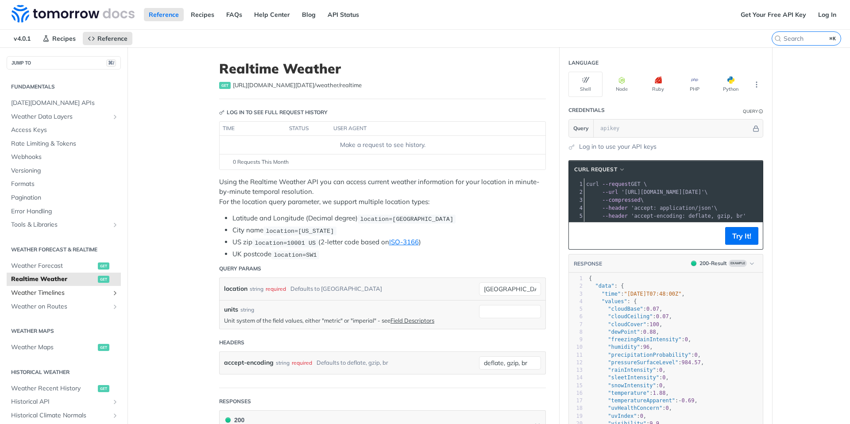
click at [51, 296] on span "Weather Timelines" at bounding box center [60, 293] width 98 height 9
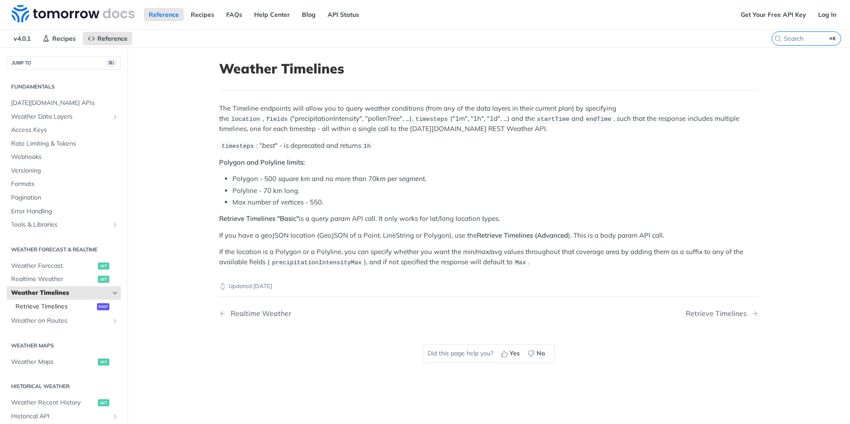
click at [71, 305] on span "Retrieve Timelines" at bounding box center [55, 306] width 79 height 9
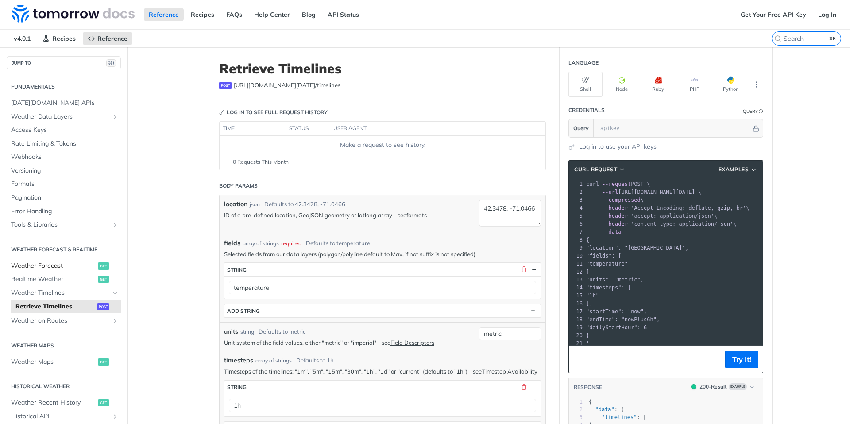
click at [59, 270] on span "Weather Forecast" at bounding box center [53, 266] width 85 height 9
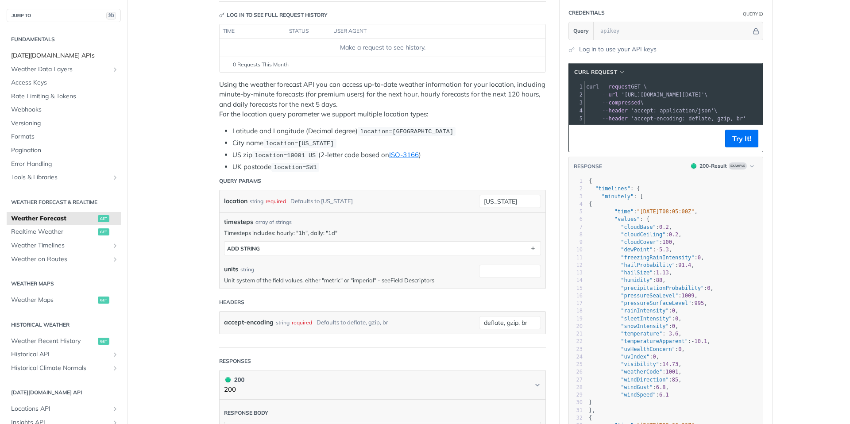
scroll to position [196, 0]
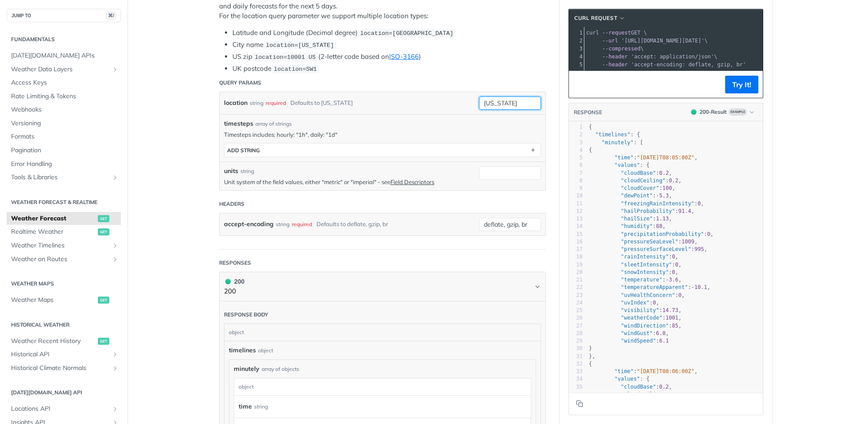
click at [520, 102] on input "[US_STATE]" at bounding box center [510, 103] width 62 height 13
type input "[GEOGRAPHIC_DATA]"
click at [470, 195] on header "Headers" at bounding box center [382, 204] width 327 height 18
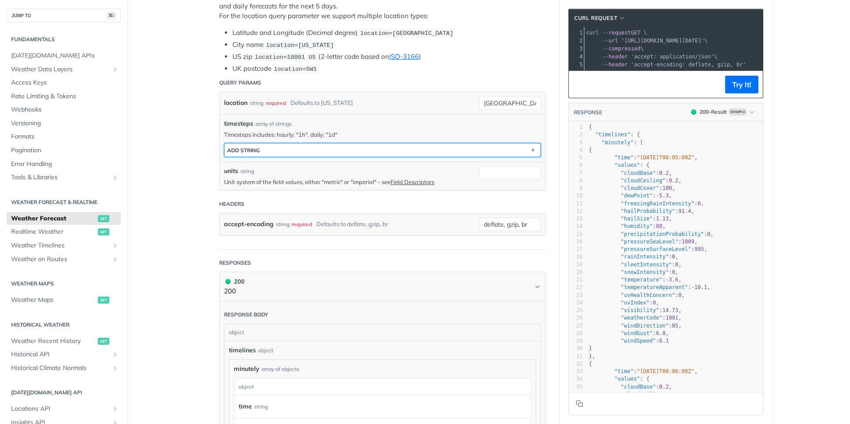
click at [481, 148] on button "ADD string" at bounding box center [383, 149] width 316 height 13
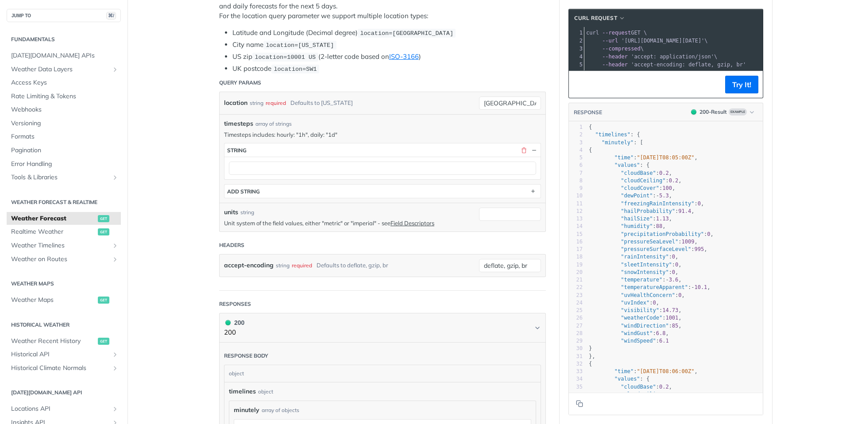
click at [338, 159] on div at bounding box center [383, 168] width 316 height 23
click at [84, 244] on span "Weather Timelines" at bounding box center [60, 245] width 98 height 9
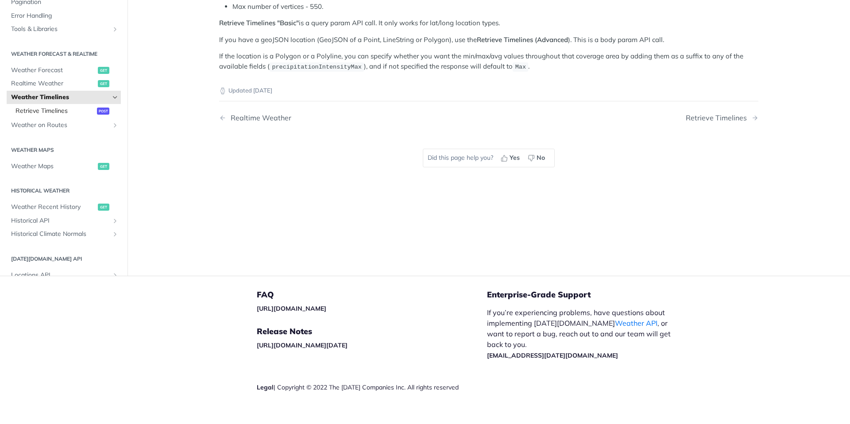
click at [64, 114] on span "Retrieve Timelines" at bounding box center [55, 111] width 79 height 9
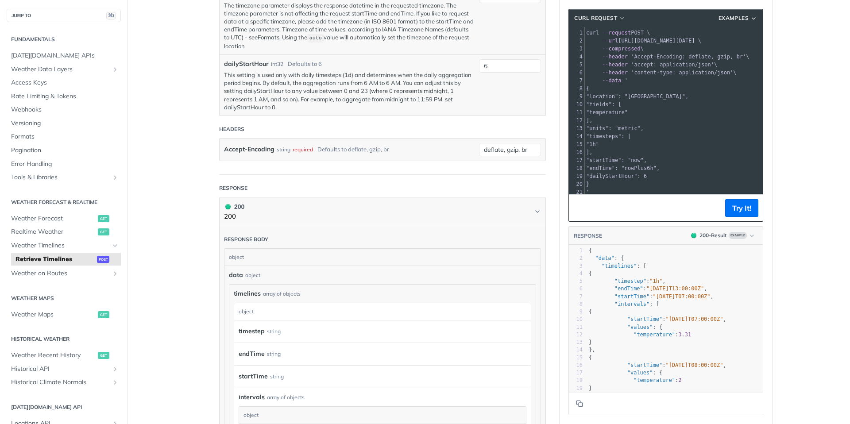
scroll to position [488, 0]
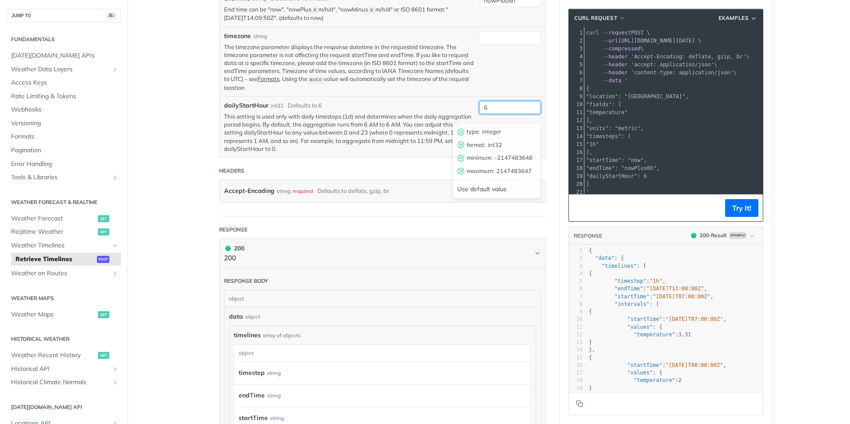
click at [513, 109] on input "6" at bounding box center [510, 107] width 62 height 13
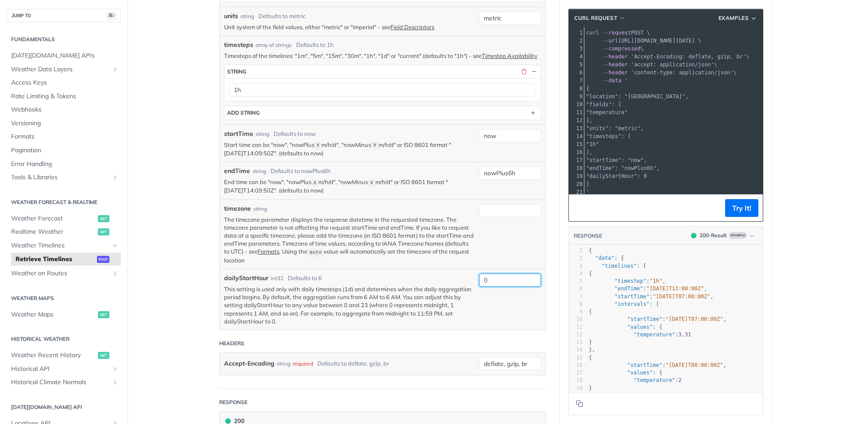
type input "0"
click at [498, 158] on div "now" at bounding box center [510, 143] width 62 height 28
click at [522, 180] on input "nowPlus6h" at bounding box center [510, 173] width 62 height 13
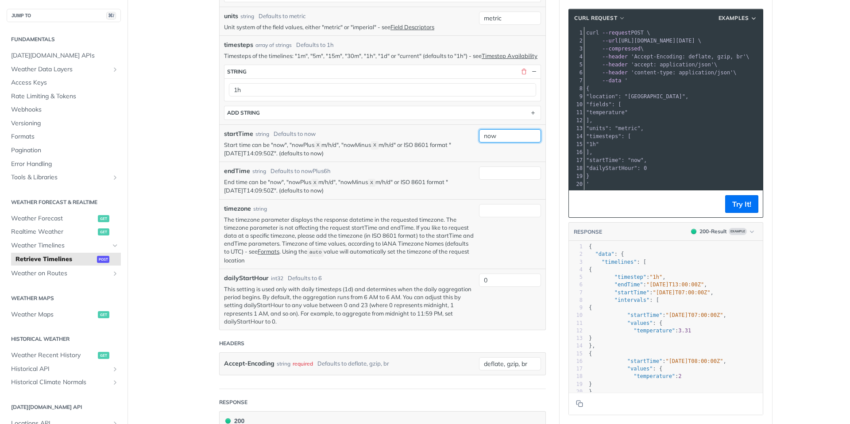
click at [511, 143] on input "now" at bounding box center [510, 135] width 62 height 13
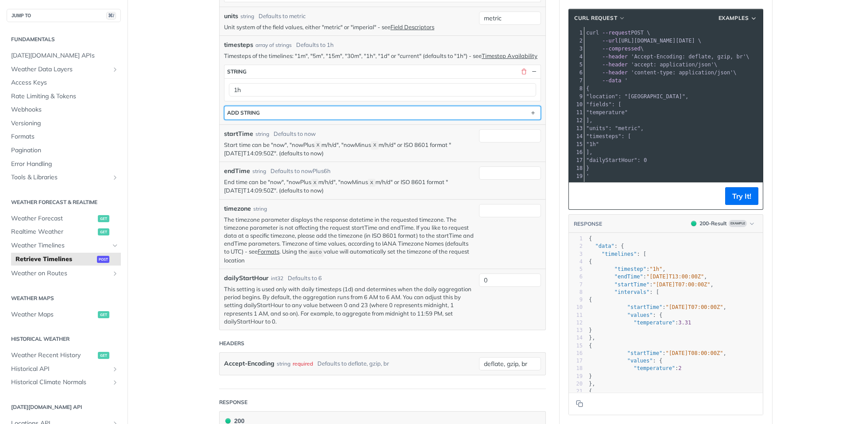
click at [491, 120] on button "ADD string" at bounding box center [383, 112] width 316 height 13
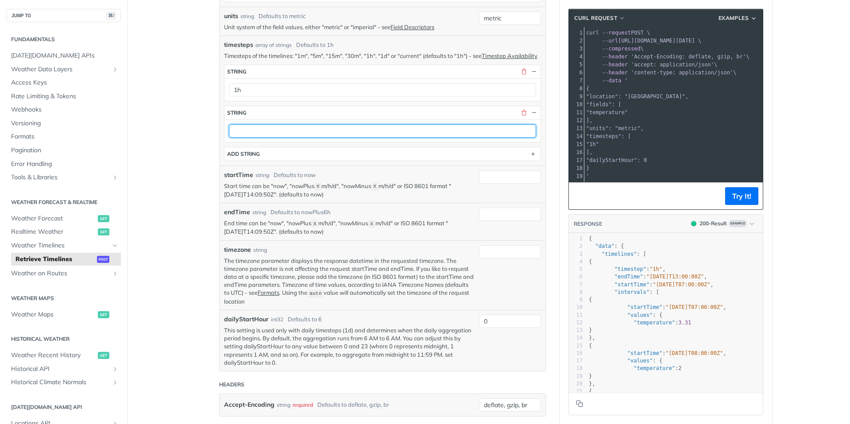
click at [351, 134] on input "text" at bounding box center [382, 130] width 307 height 13
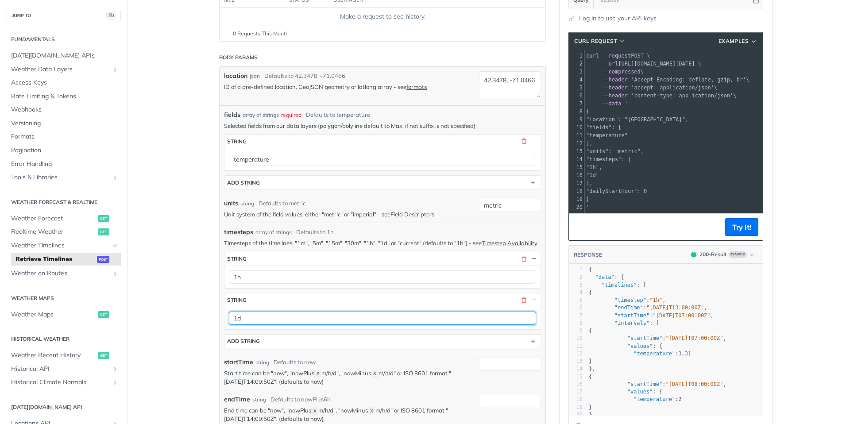
scroll to position [120, 0]
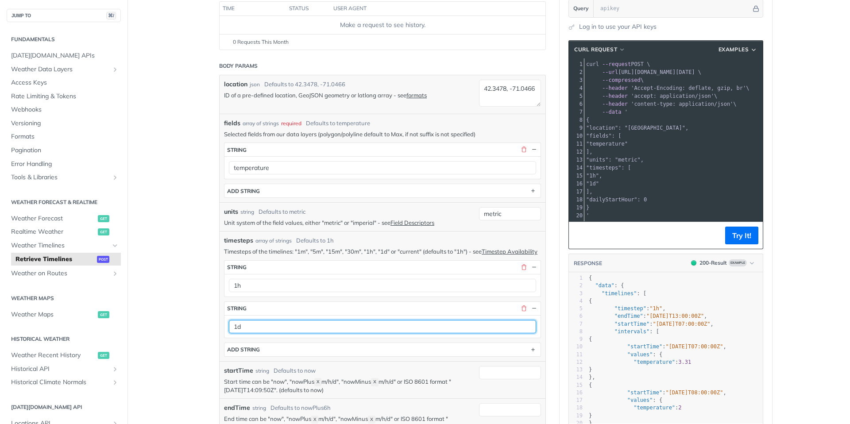
type input "1d"
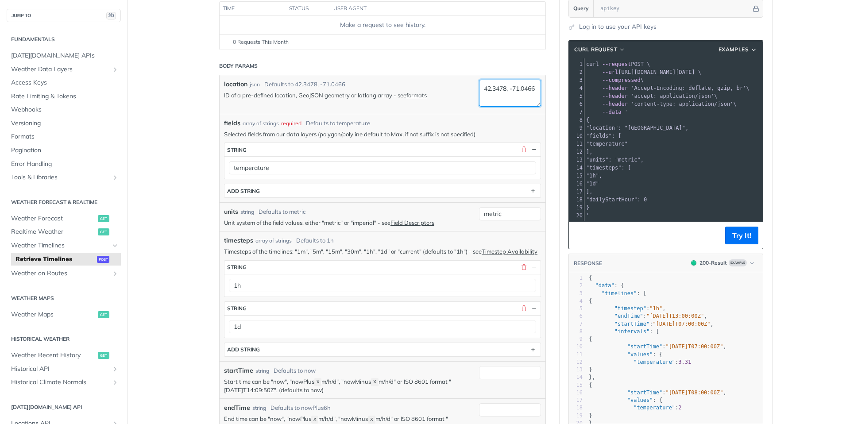
drag, startPoint x: 528, startPoint y: 97, endPoint x: 440, endPoint y: 75, distance: 91.3
click at [440, 75] on div "location json Defaults to [GEOGRAPHIC_DATA] ID of a pre-defined location, GeoJS…" at bounding box center [383, 94] width 326 height 39
type textarea "[GEOGRAPHIC_DATA]"
click at [739, 236] on button "Try It!" at bounding box center [741, 236] width 33 height 18
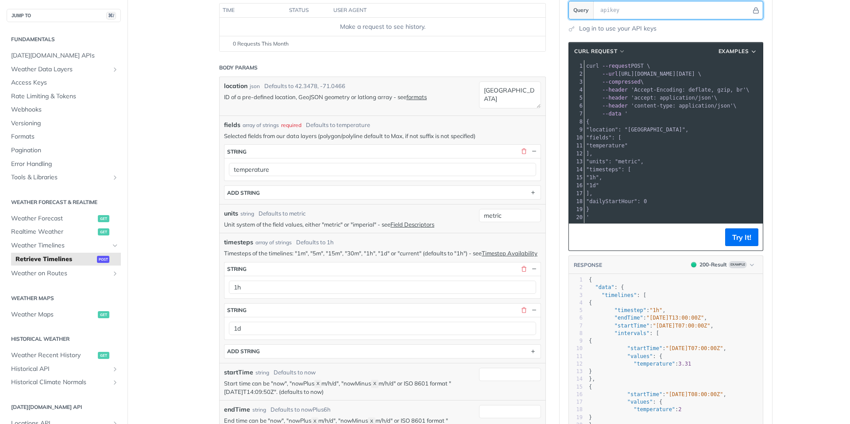
scroll to position [0, 0]
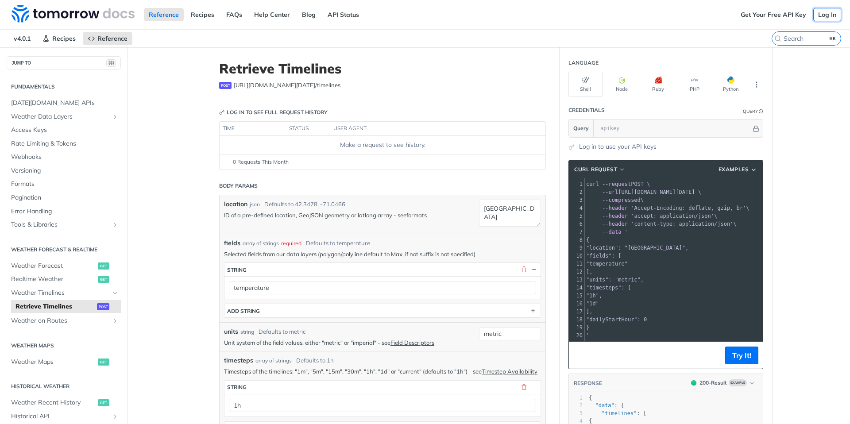
click at [831, 12] on link "Log In" at bounding box center [828, 14] width 28 height 13
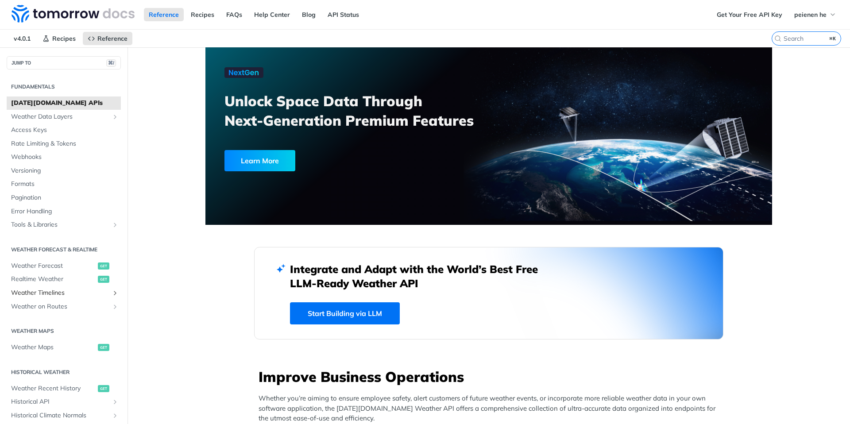
click at [87, 289] on span "Weather Timelines" at bounding box center [60, 293] width 98 height 9
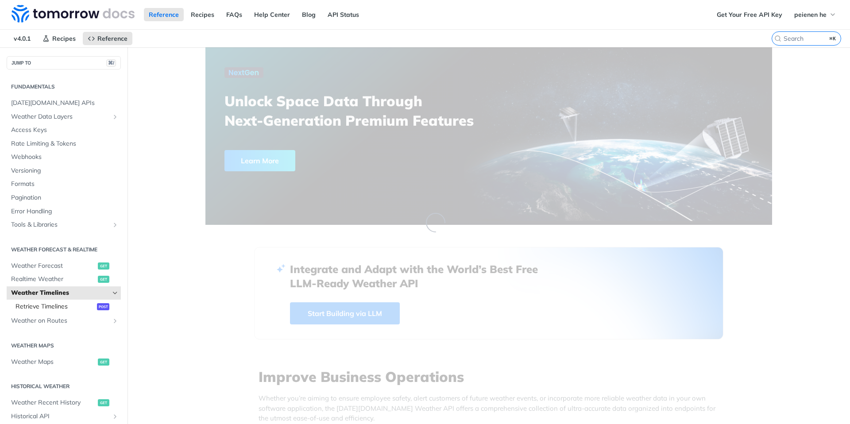
click at [60, 306] on span "Retrieve Timelines" at bounding box center [55, 306] width 79 height 9
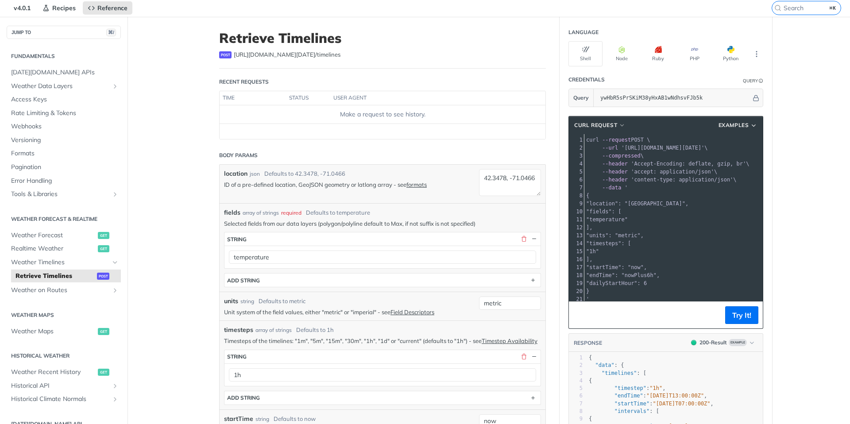
scroll to position [65, 0]
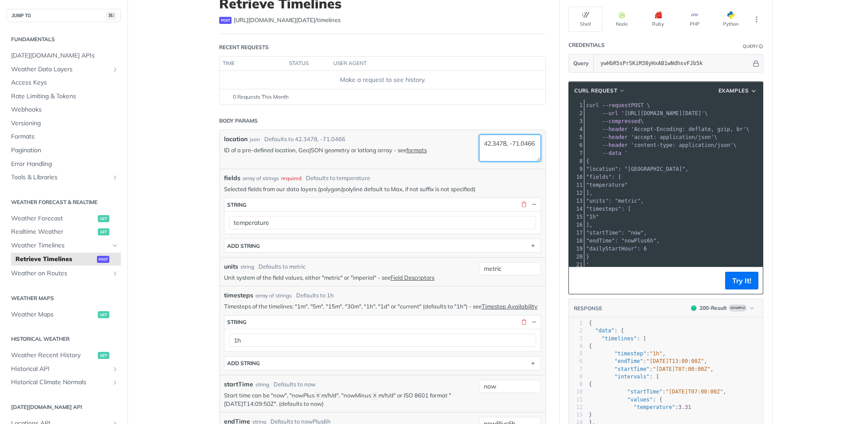
drag, startPoint x: 521, startPoint y: 145, endPoint x: 515, endPoint y: 144, distance: 5.8
click at [515, 144] on textarea "42.3478, -71.0466" at bounding box center [510, 148] width 62 height 27
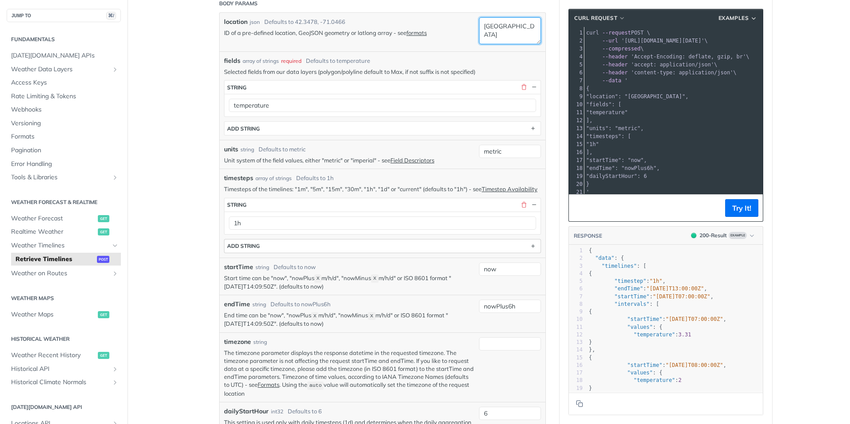
type textarea "vietnam"
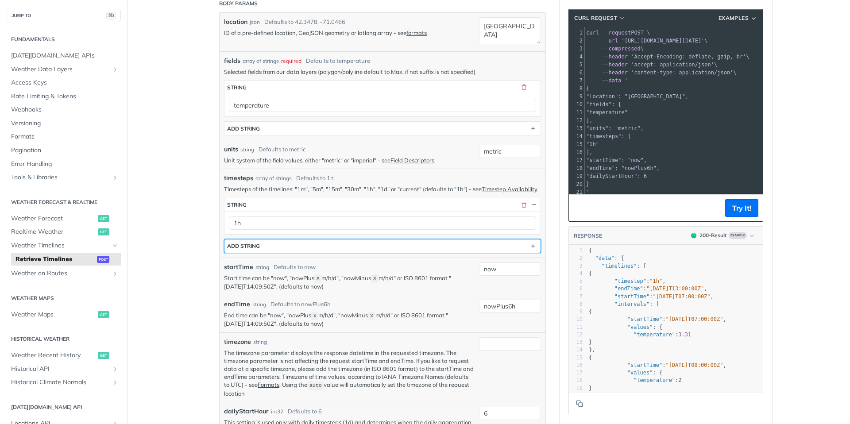
click at [494, 253] on button "ADD string" at bounding box center [383, 246] width 316 height 13
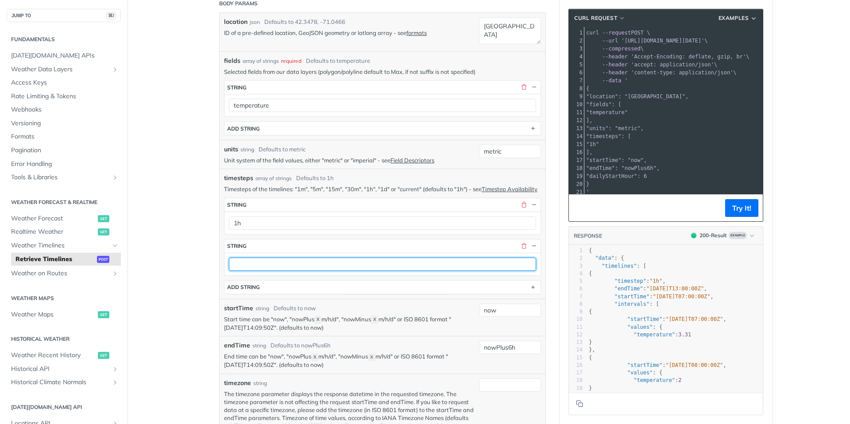
click at [355, 271] on input "text" at bounding box center [382, 264] width 307 height 13
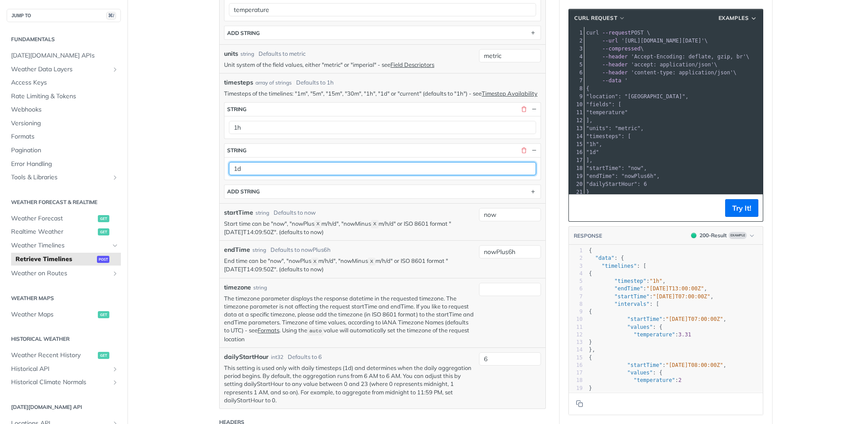
scroll to position [422, 0]
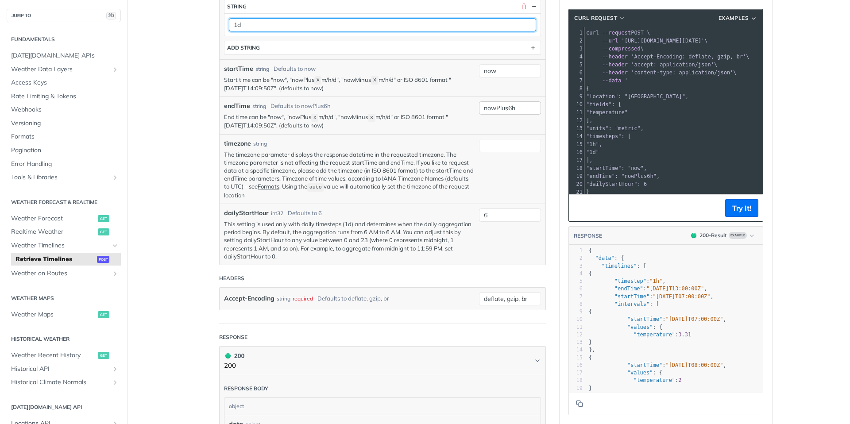
type input "1d"
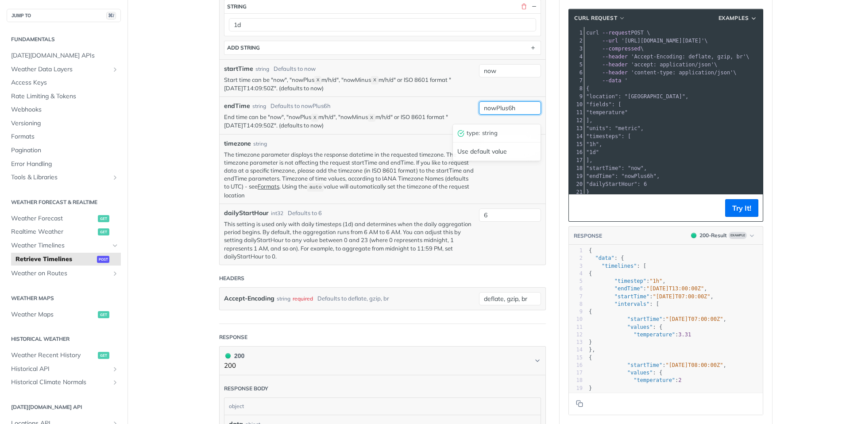
click at [531, 114] on input "nowPlus6h" at bounding box center [510, 107] width 62 height 13
click at [518, 78] on input "now" at bounding box center [510, 70] width 62 height 13
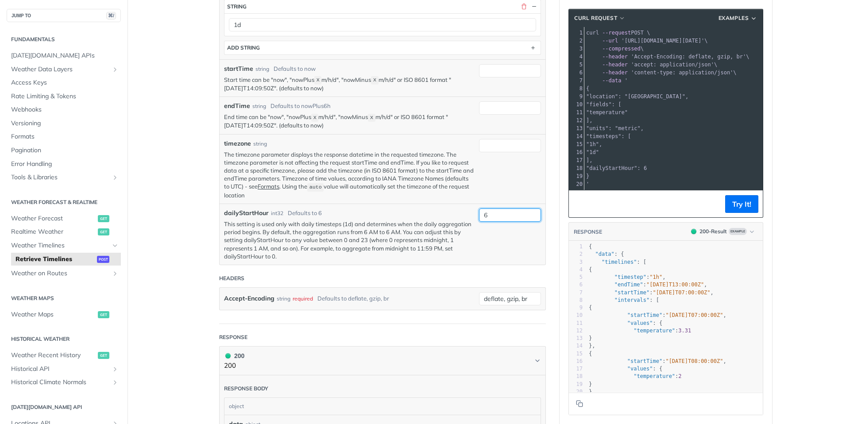
click at [500, 222] on input "6" at bounding box center [510, 215] width 62 height 13
type input "0"
click at [739, 209] on button "Try It!" at bounding box center [741, 204] width 33 height 18
click at [501, 78] on input "startTime" at bounding box center [510, 70] width 62 height 13
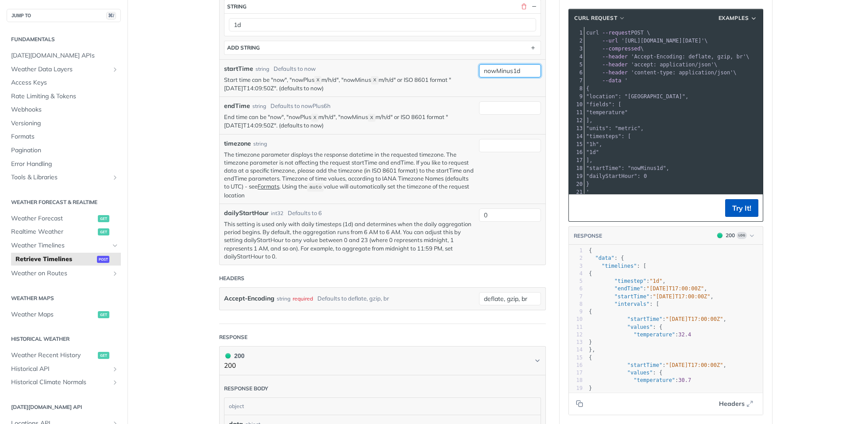
type input "nowMinus1d"
click at [746, 205] on button "Try It!" at bounding box center [741, 208] width 33 height 18
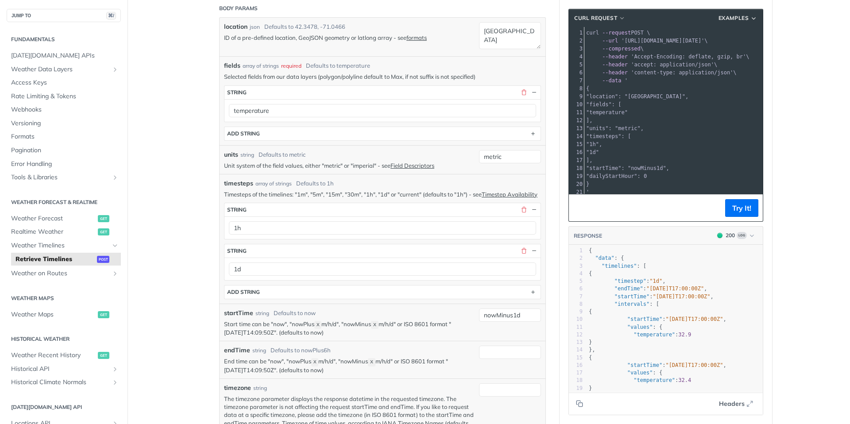
scroll to position [177, 0]
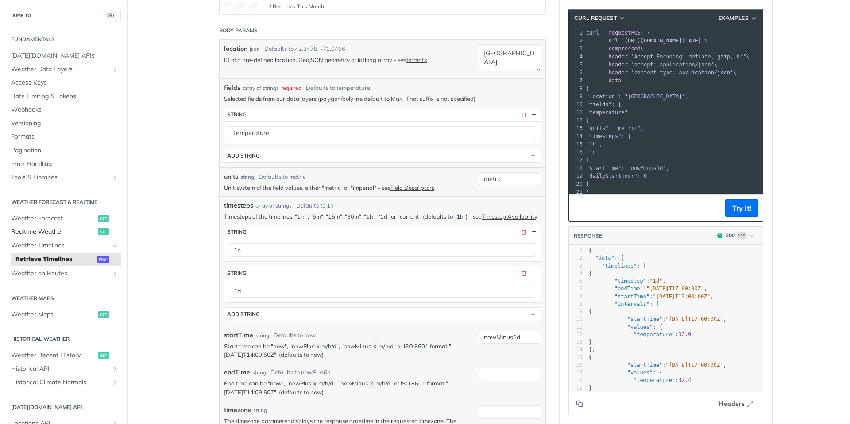
click at [57, 233] on span "Realtime Weather" at bounding box center [53, 232] width 85 height 9
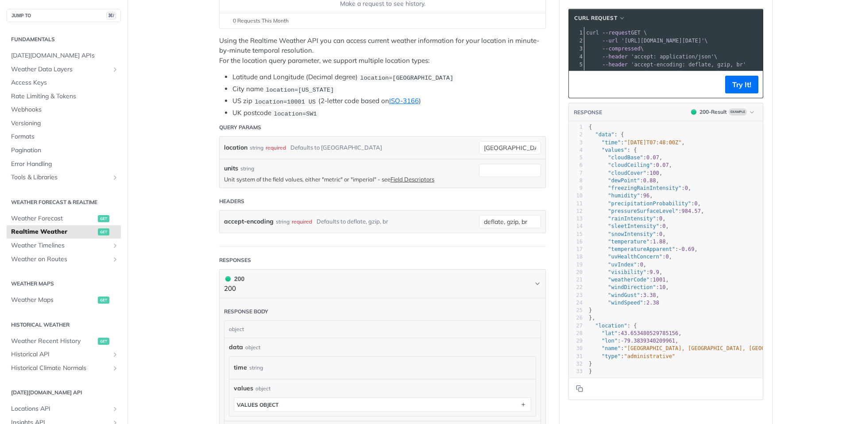
scroll to position [166, 0]
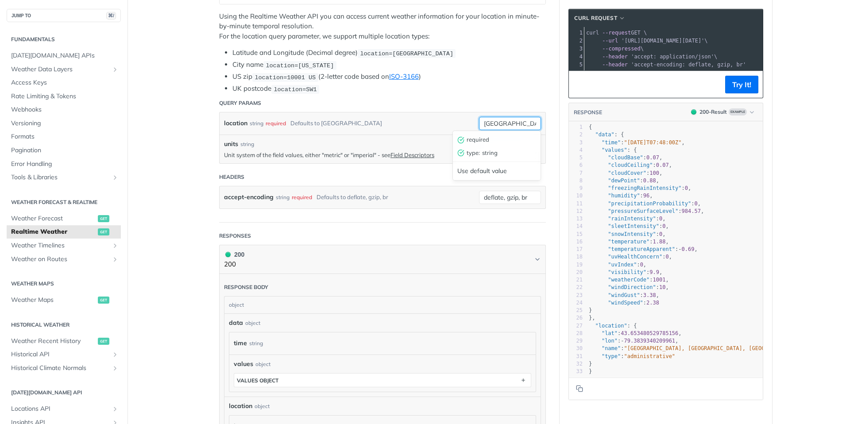
click at [517, 124] on input "[GEOGRAPHIC_DATA]" at bounding box center [510, 123] width 62 height 13
click at [519, 124] on input "[GEOGRAPHIC_DATA]" at bounding box center [510, 123] width 62 height 13
paste input "-7.797764 110.383716"
click at [504, 124] on input "-7.797764 110.383716" at bounding box center [510, 123] width 62 height 13
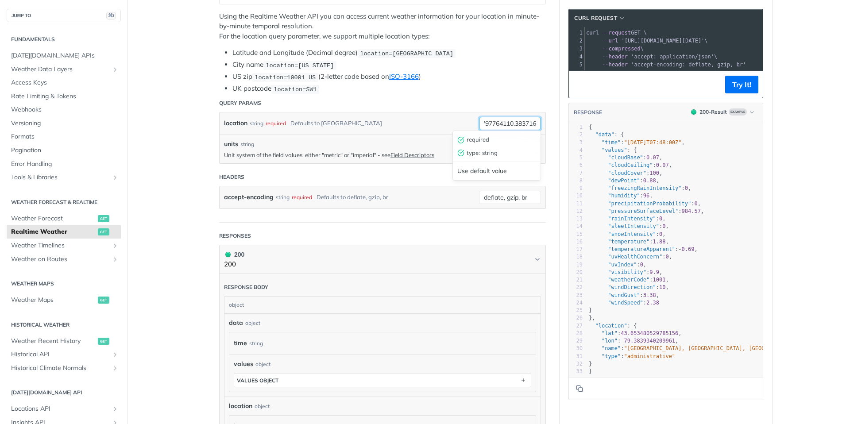
scroll to position [0, 13]
type input "-7.797764, 110.383716"
click at [511, 147] on input "units" at bounding box center [510, 146] width 62 height 13
type input "metric"
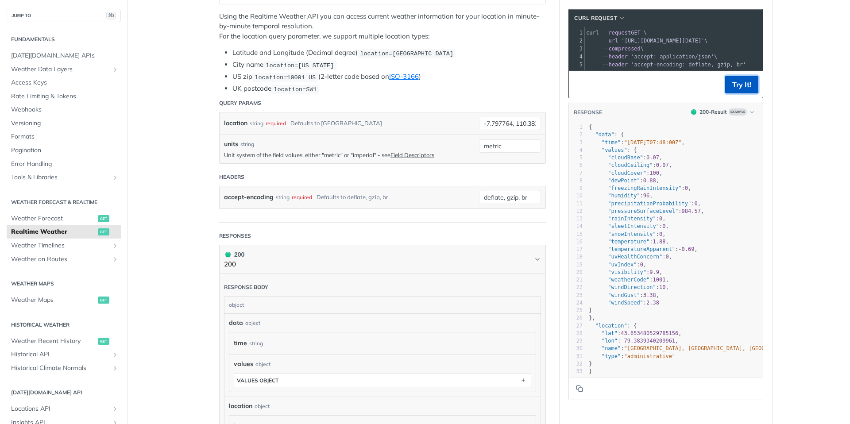
click at [743, 88] on button "Try It!" at bounding box center [741, 85] width 33 height 18
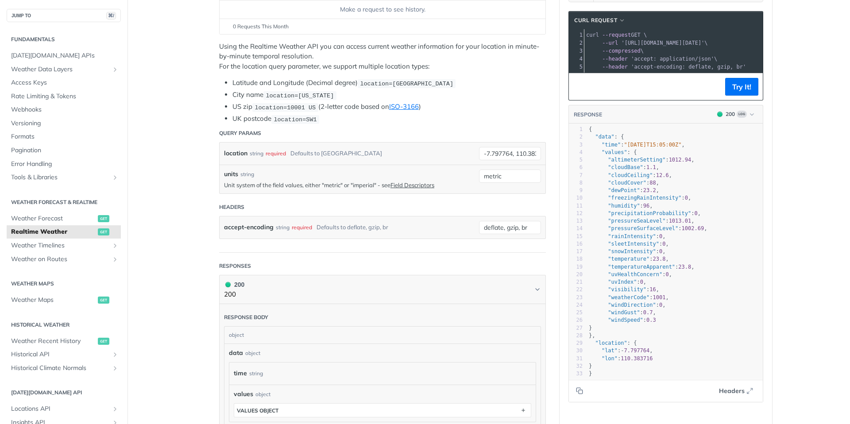
scroll to position [0, 2]
click at [53, 218] on span "Weather Forecast" at bounding box center [53, 218] width 85 height 9
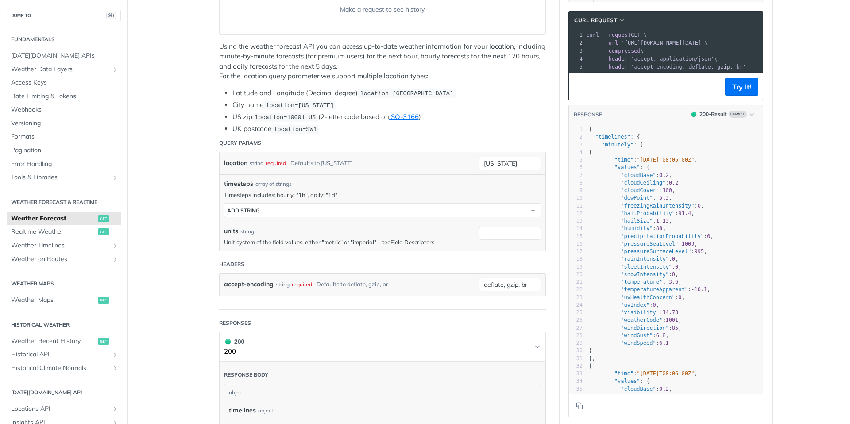
scroll to position [84, 0]
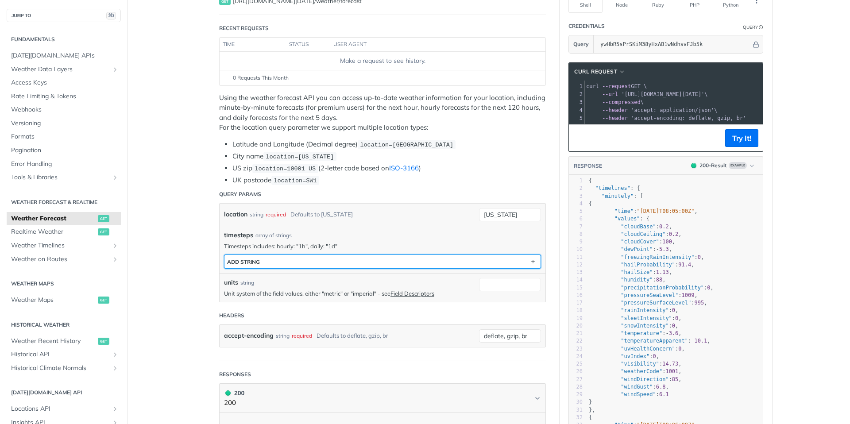
click at [288, 260] on button "ADD string" at bounding box center [383, 261] width 316 height 13
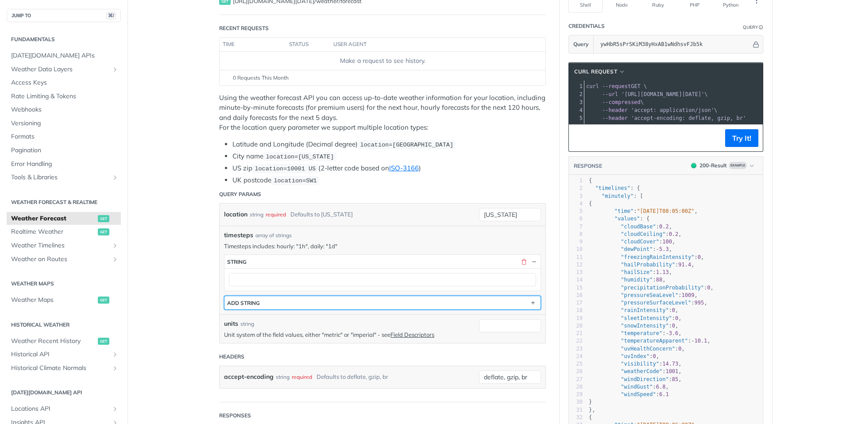
click at [268, 300] on button "ADD string" at bounding box center [383, 302] width 316 height 13
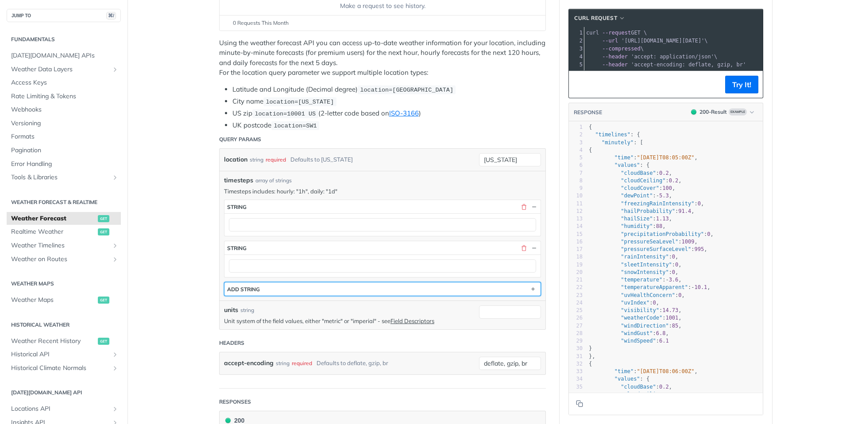
scroll to position [178, 0]
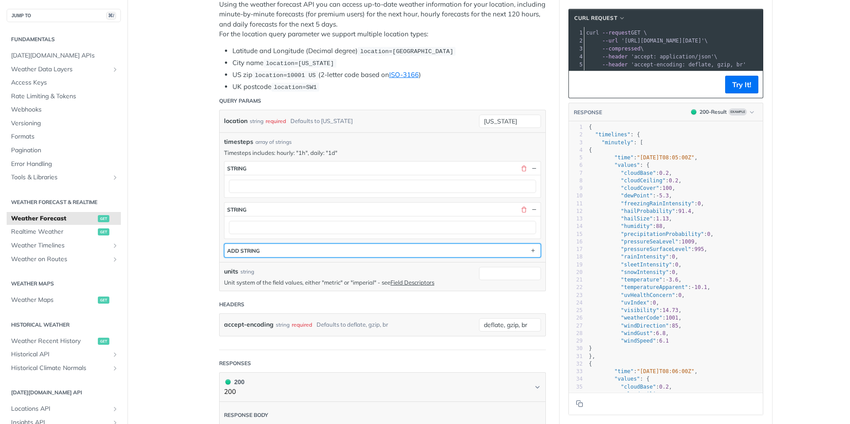
click at [256, 250] on div "ADD string" at bounding box center [243, 251] width 33 height 7
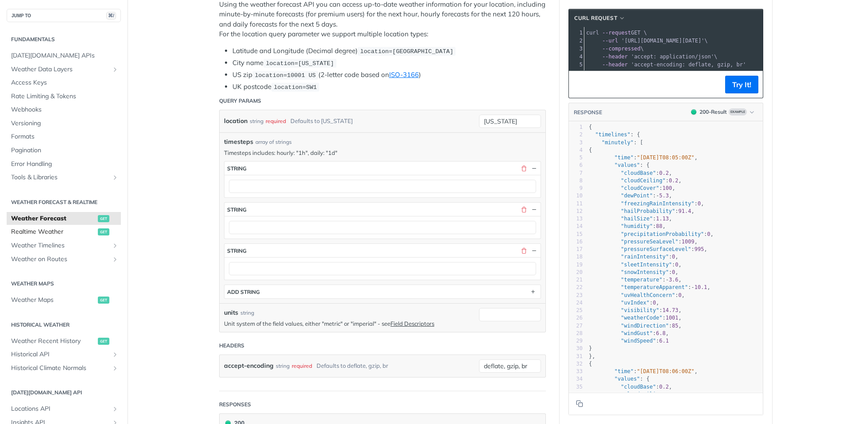
click at [39, 231] on span "Realtime Weather" at bounding box center [53, 232] width 85 height 9
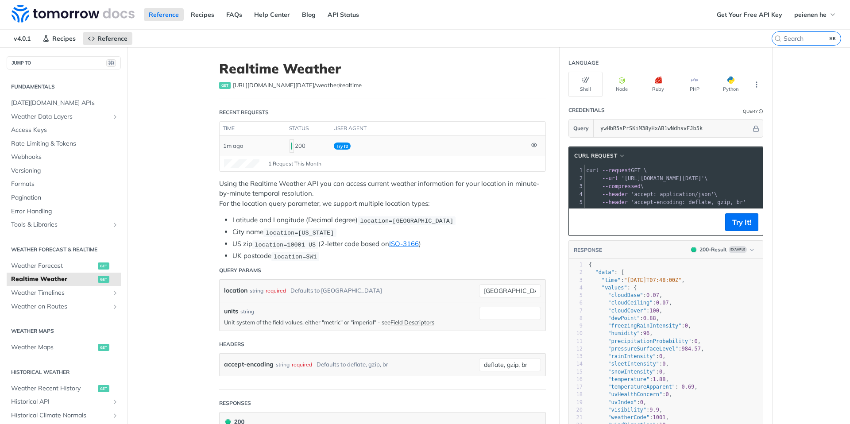
scroll to position [99, 0]
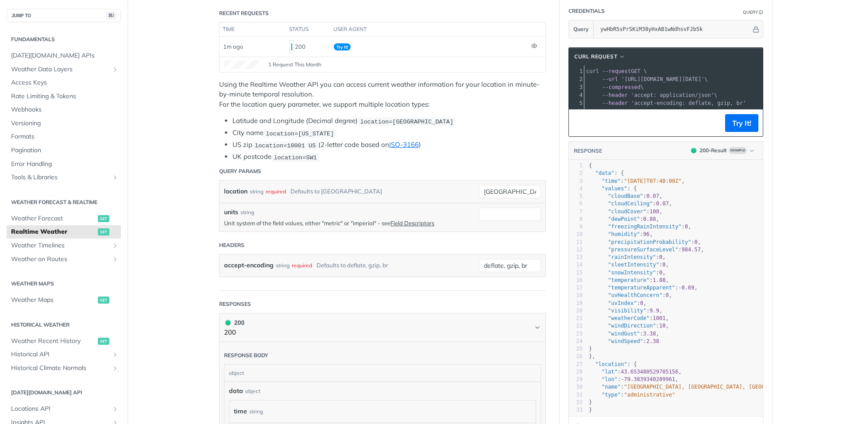
click at [539, 181] on div "location string required Defaults to toronto toronto" at bounding box center [383, 192] width 326 height 22
click at [524, 186] on input "[GEOGRAPHIC_DATA]" at bounding box center [510, 191] width 62 height 13
paste input "text"
click at [431, 152] on li "UK postcode location=SW1" at bounding box center [390, 157] width 314 height 10
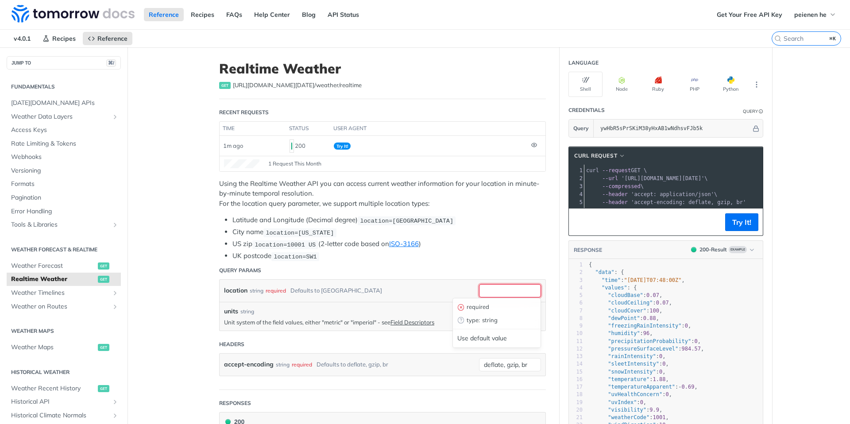
click at [501, 287] on input "location" at bounding box center [510, 290] width 62 height 13
paste input "-7.797764 110.383716"
click at [502, 286] on input "-7.797764 110.383716" at bounding box center [510, 290] width 62 height 13
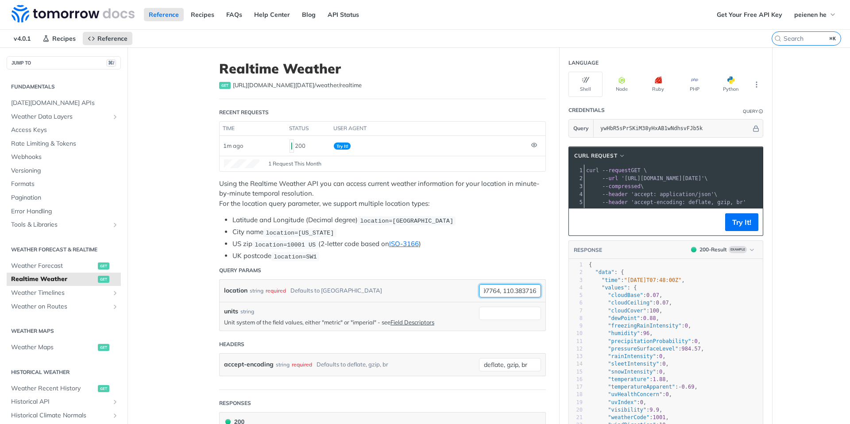
type input "-7.797764, 110.383716"
click at [492, 265] on header "Query Params" at bounding box center [382, 271] width 327 height 18
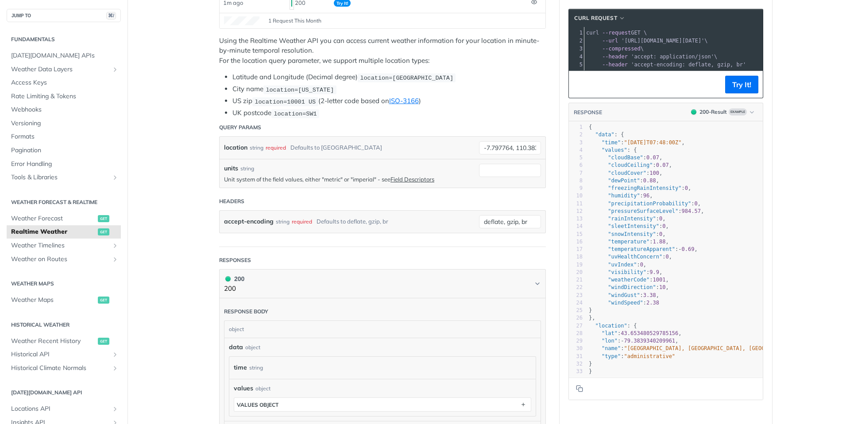
scroll to position [143, 0]
click at [491, 169] on input "units" at bounding box center [510, 170] width 62 height 13
type input "metric"
click at [427, 237] on form "Query Params location string required Defaults to toronto -7.797764, 110.383716…" at bounding box center [382, 183] width 327 height 128
click at [512, 147] on input "-7.797764, 110.383716" at bounding box center [510, 148] width 62 height 13
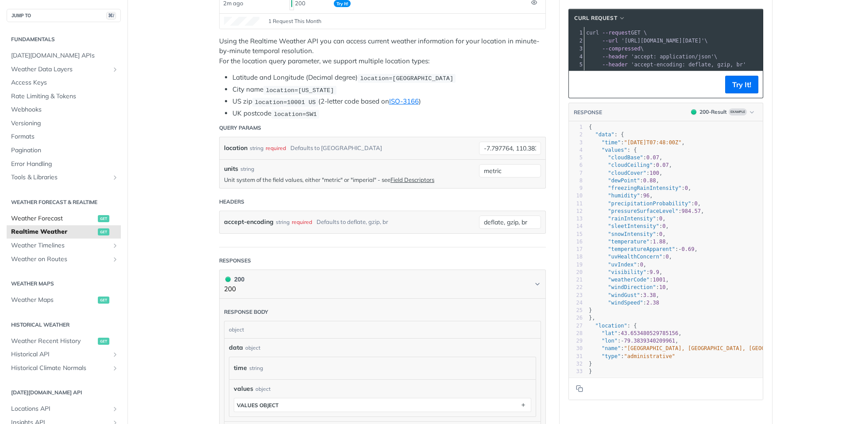
click at [47, 216] on span "Weather Forecast" at bounding box center [53, 218] width 85 height 9
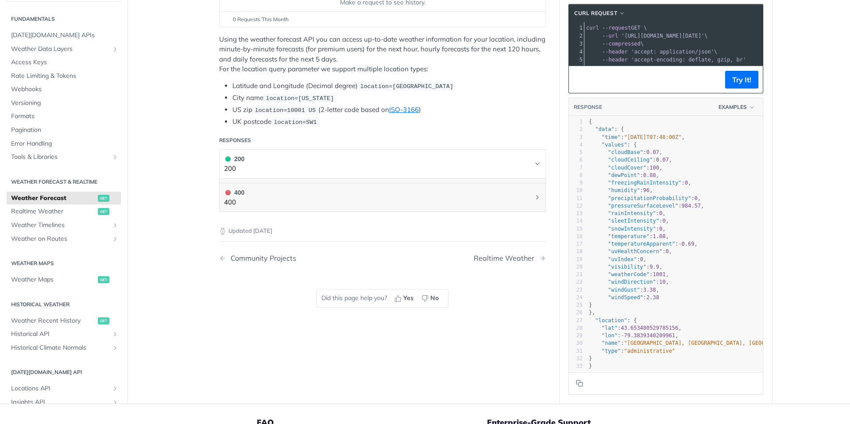
scroll to position [143, 0]
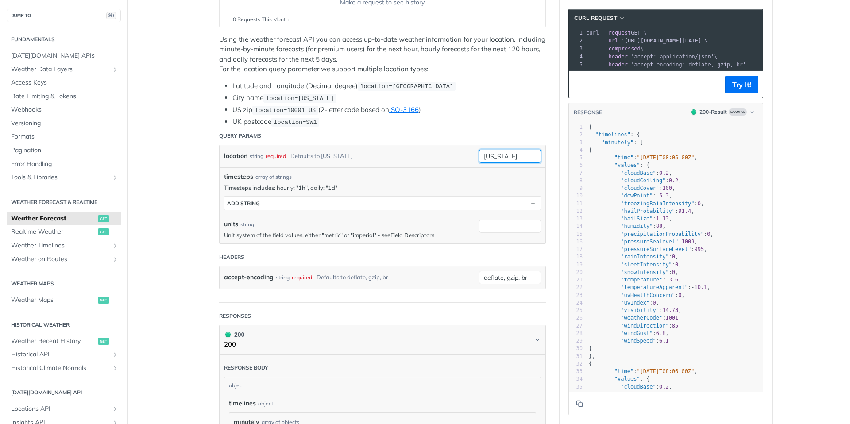
click at [516, 157] on input "[US_STATE]" at bounding box center [510, 156] width 62 height 13
paste input "-7.797764, 110.383716"
type input "-7.797764, 110.383716"
click at [477, 136] on header "Query Params" at bounding box center [382, 136] width 327 height 18
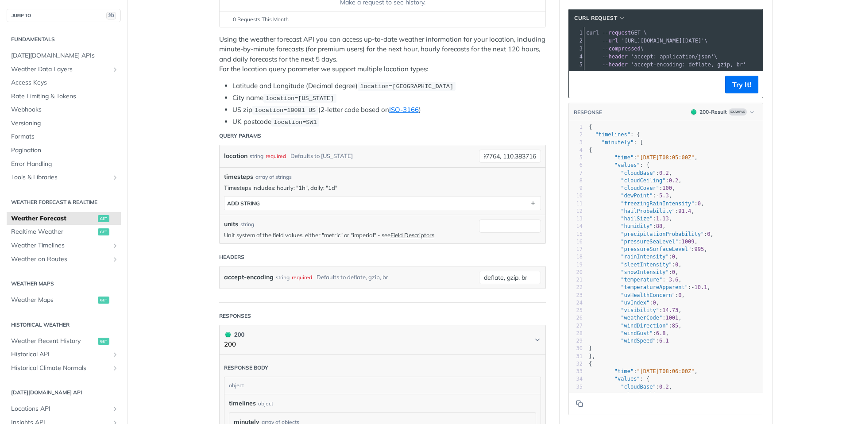
scroll to position [0, 0]
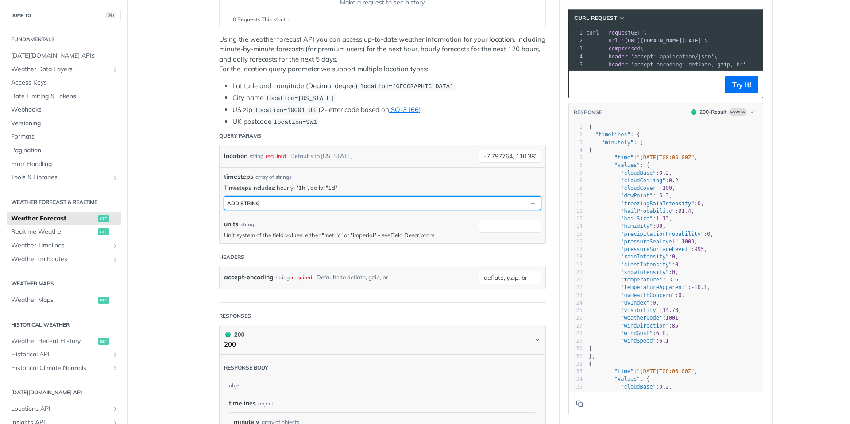
click at [422, 204] on button "ADD string" at bounding box center [383, 203] width 316 height 13
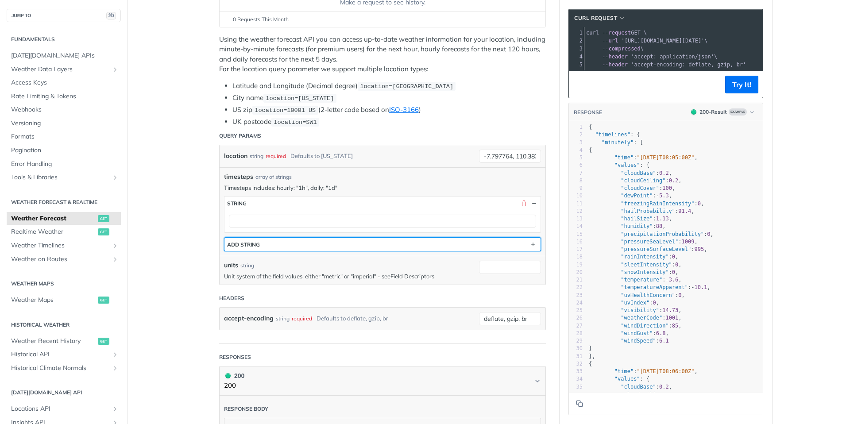
click at [409, 243] on button "ADD string" at bounding box center [383, 244] width 316 height 13
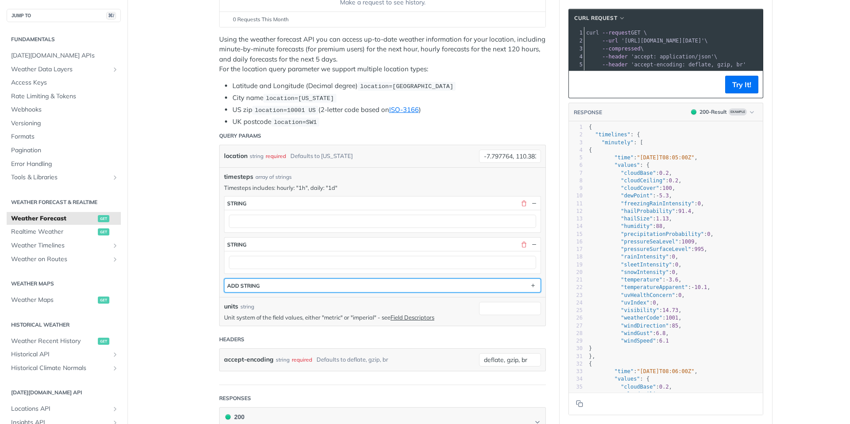
click at [369, 279] on button "ADD string" at bounding box center [383, 285] width 316 height 13
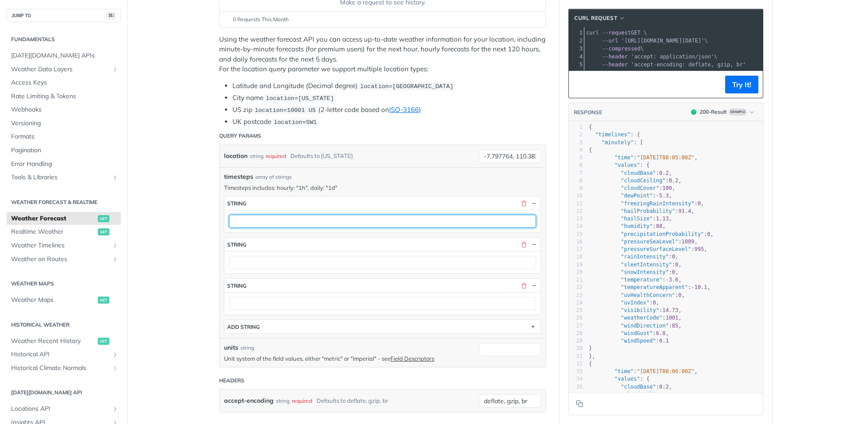
click at [317, 221] on input "text" at bounding box center [382, 221] width 307 height 13
type input "1d"
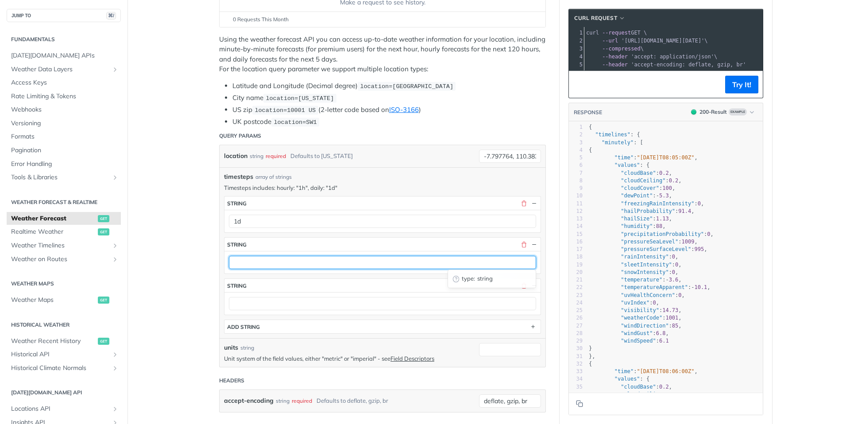
click at [286, 266] on input "text" at bounding box center [382, 262] width 307 height 13
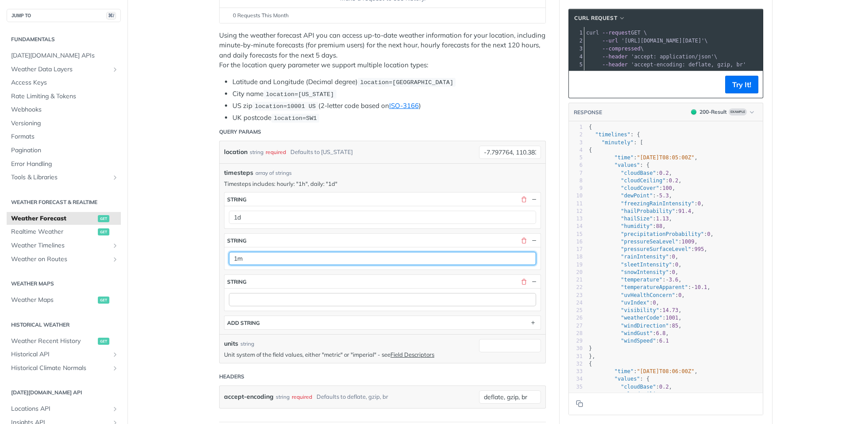
scroll to position [156, 0]
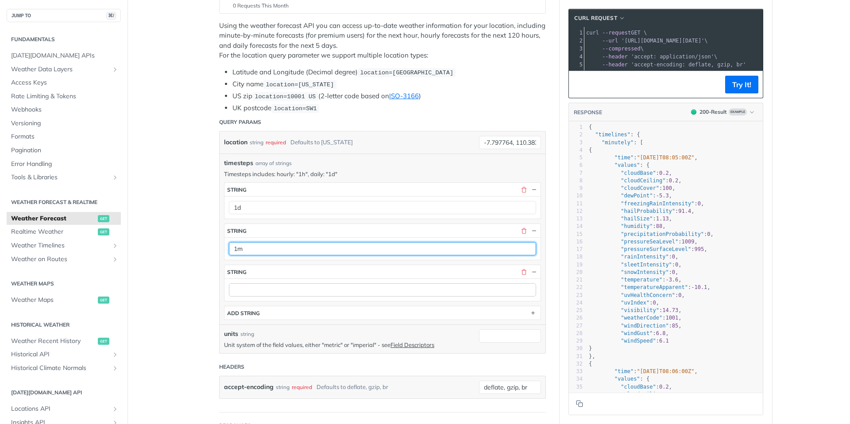
type input "1m"
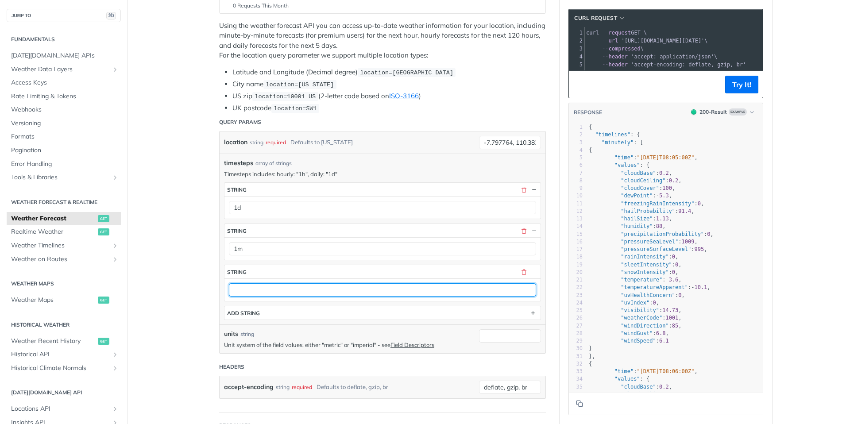
click at [266, 290] on input "text" at bounding box center [382, 289] width 307 height 13
type input "1h"
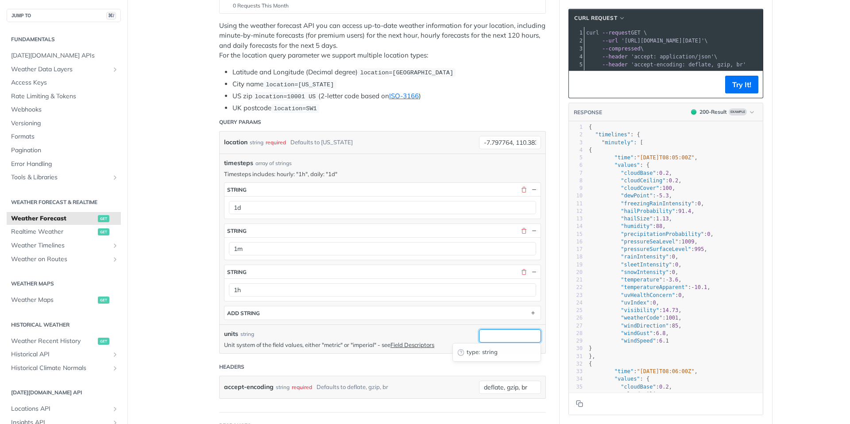
click at [509, 333] on input "units" at bounding box center [510, 336] width 62 height 13
type input "metric"
click at [744, 83] on button "Try It!" at bounding box center [741, 85] width 33 height 18
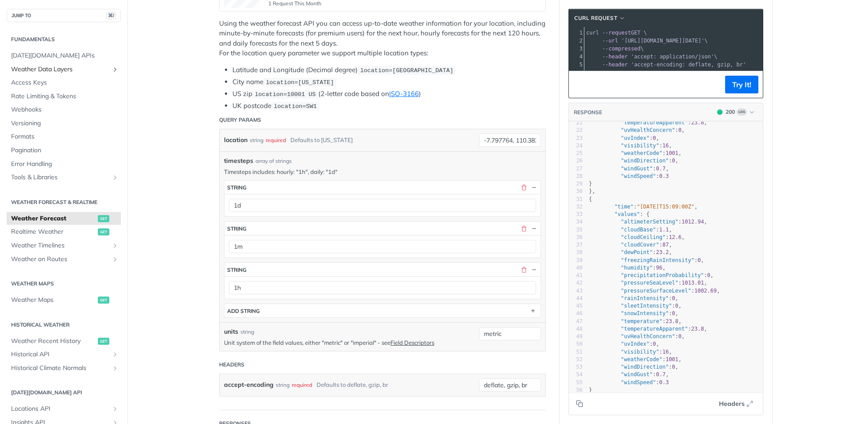
scroll to position [0, 0]
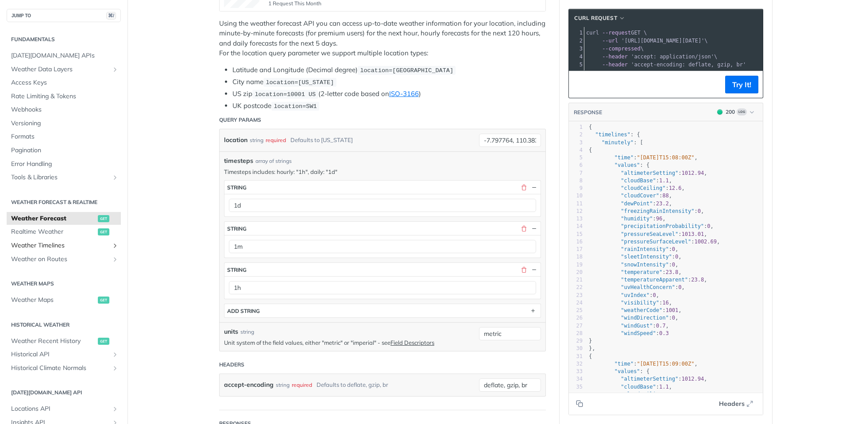
click at [61, 247] on span "Weather Timelines" at bounding box center [60, 245] width 98 height 9
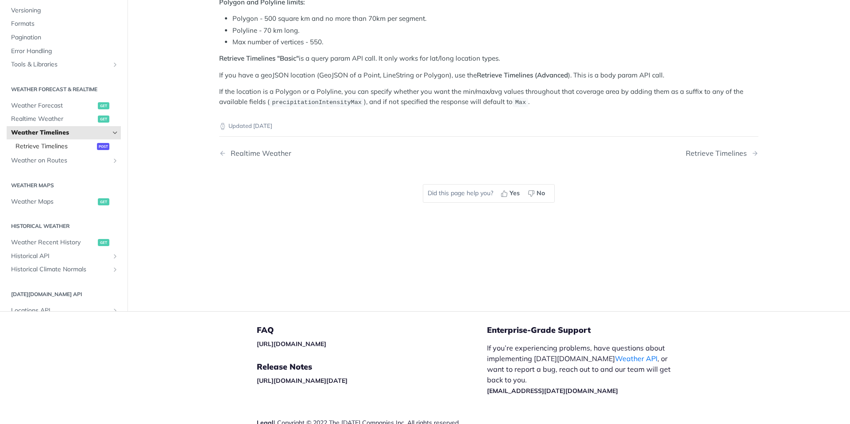
click at [54, 145] on span "Retrieve Timelines" at bounding box center [55, 146] width 79 height 9
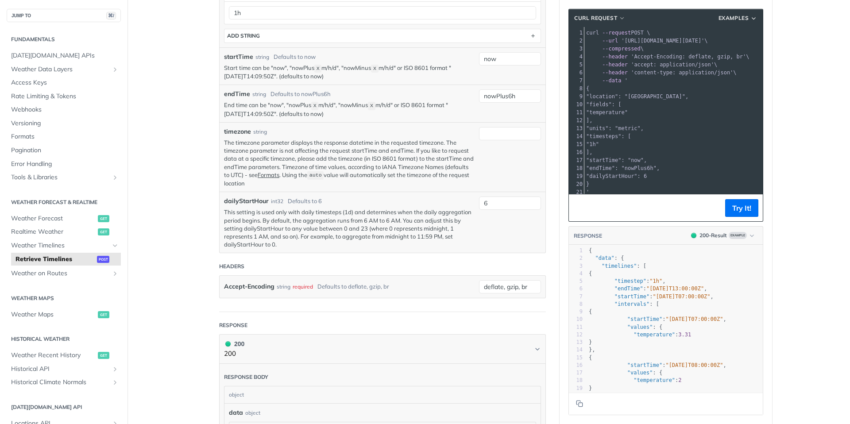
scroll to position [396, 0]
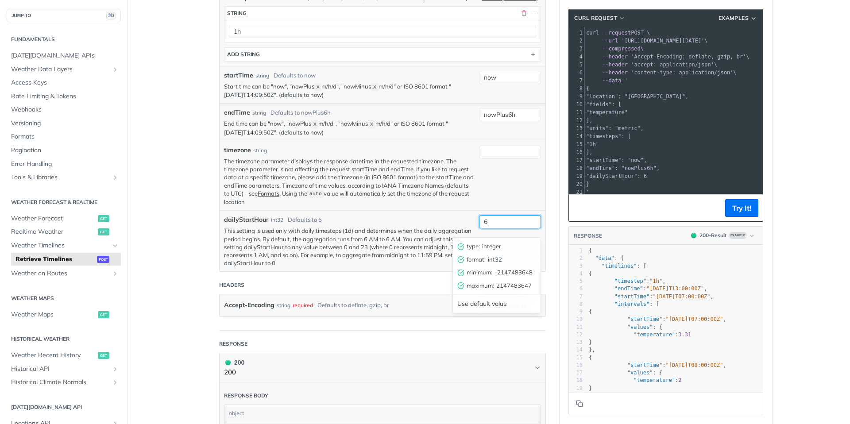
click at [503, 229] on input "6" at bounding box center [510, 221] width 62 height 13
type input "0"
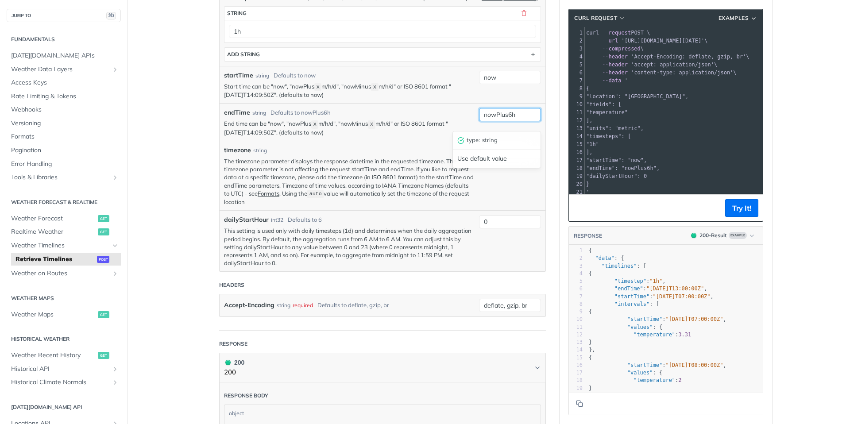
click at [512, 121] on input "nowPlus6h" at bounding box center [510, 114] width 62 height 13
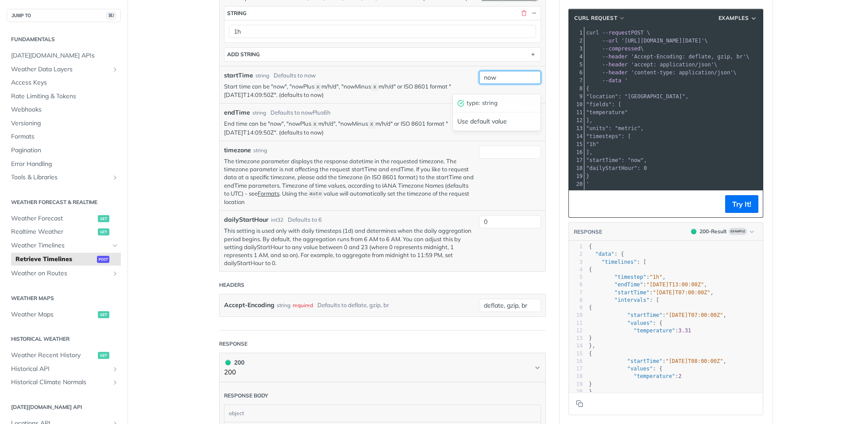
click at [505, 84] on input "now" at bounding box center [510, 77] width 62 height 13
type input "nowMinus1d"
click at [383, 66] on div "timesteps array of strings Defaults to 1h Timesteps of the timelines: "1m", "5m…" at bounding box center [383, 21] width 326 height 89
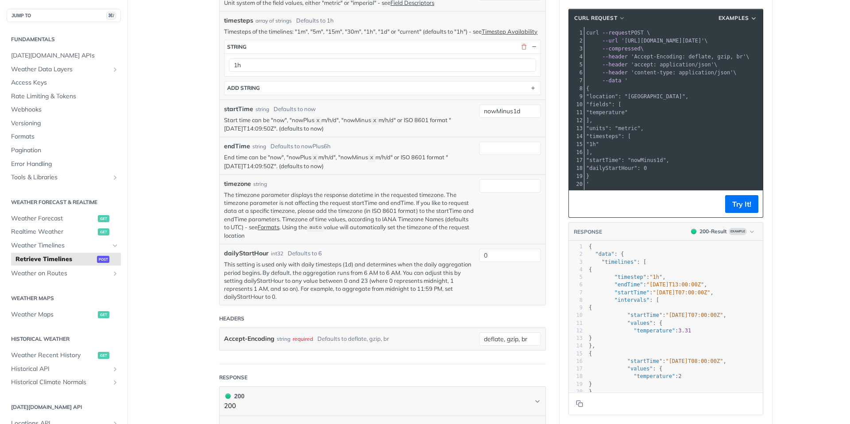
scroll to position [319, 0]
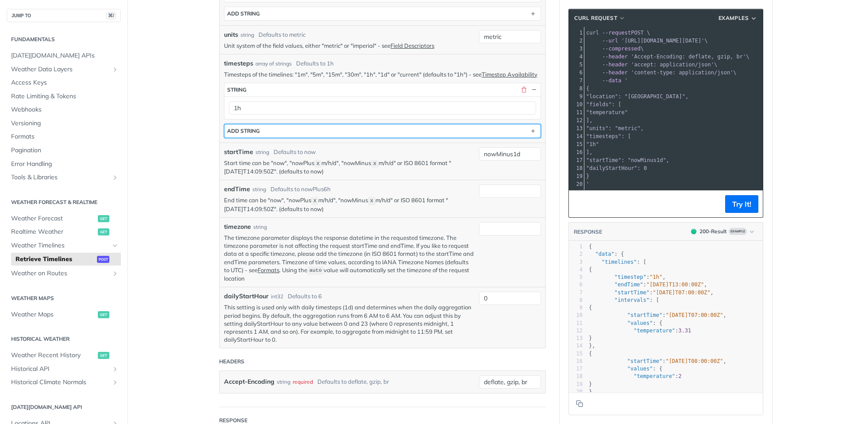
click at [309, 138] on button "ADD string" at bounding box center [383, 130] width 316 height 13
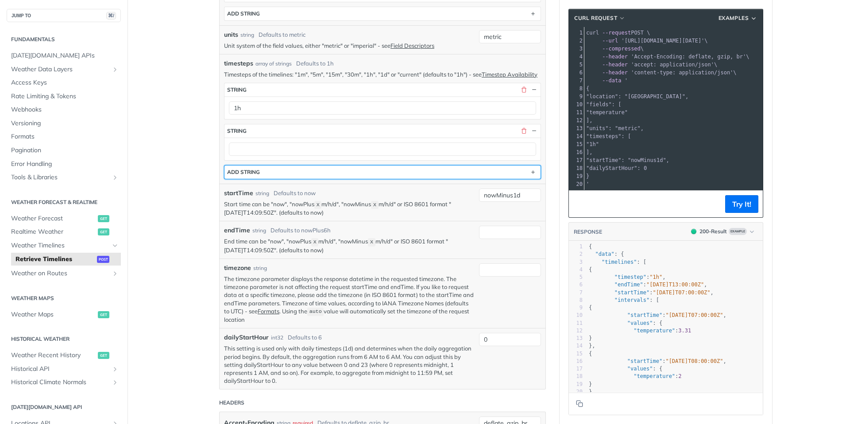
click at [280, 178] on button "ADD string" at bounding box center [383, 172] width 316 height 13
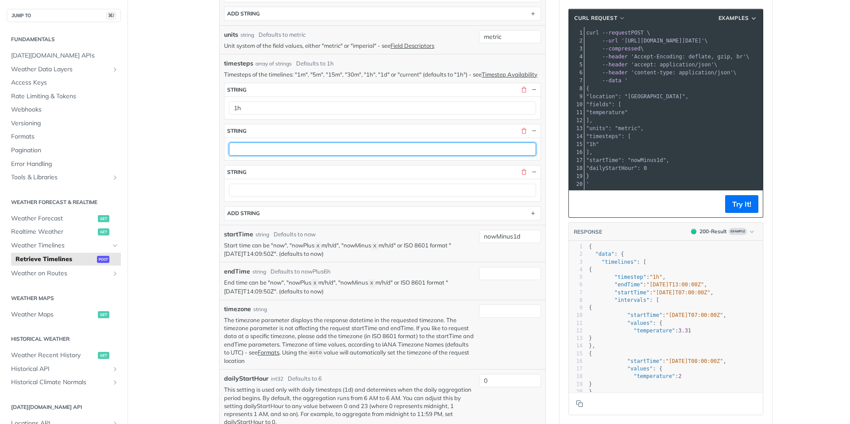
click at [297, 153] on input "text" at bounding box center [382, 149] width 307 height 13
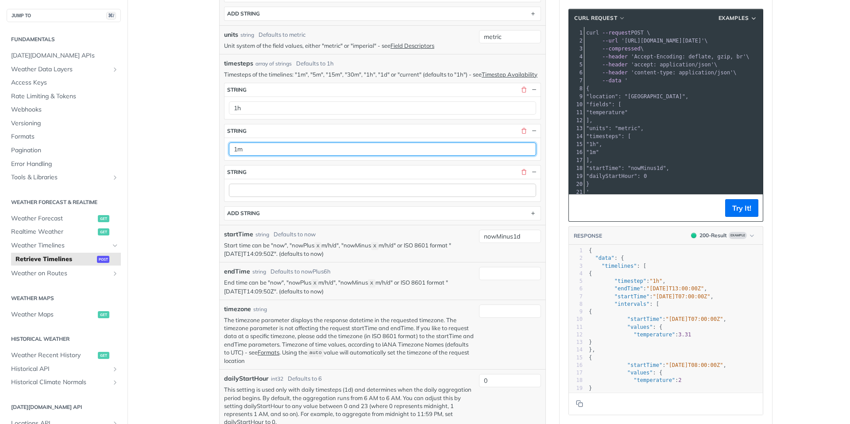
type input "1m"
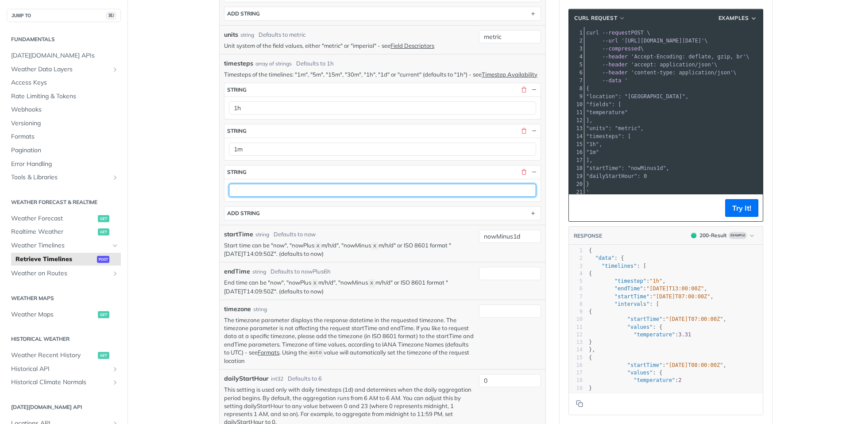
click at [287, 196] on input "text" at bounding box center [382, 190] width 307 height 13
type input "1d"
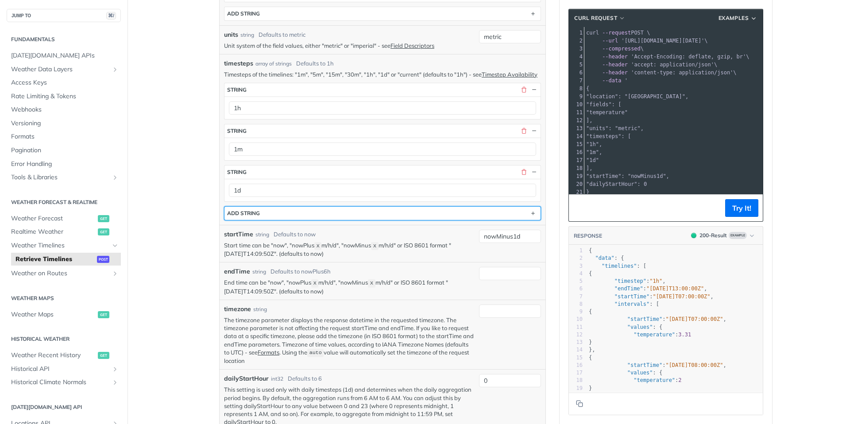
click at [296, 220] on button "ADD string" at bounding box center [383, 213] width 316 height 13
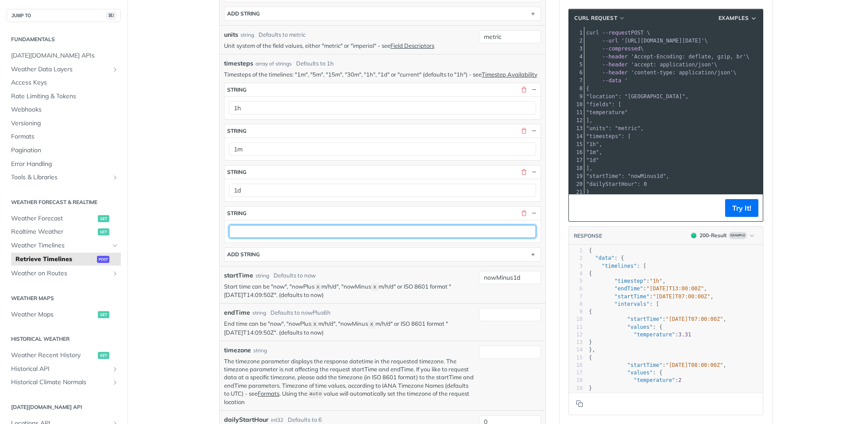
click at [261, 238] on input "text" at bounding box center [382, 231] width 307 height 13
type input "5m"
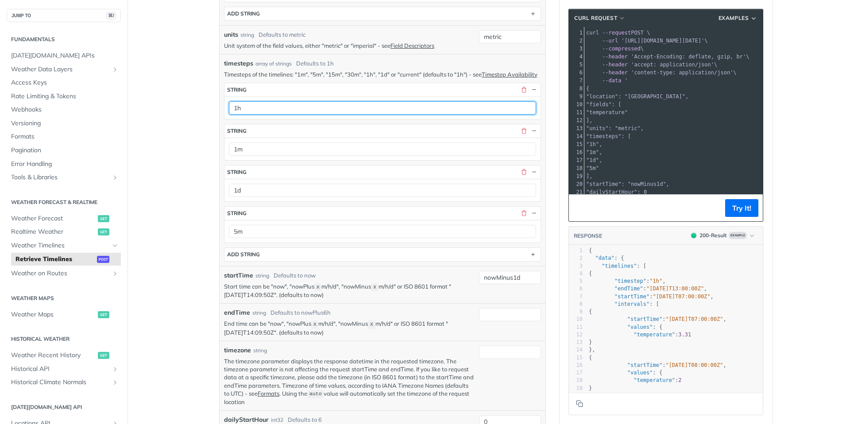
click at [251, 115] on input "1h" at bounding box center [382, 107] width 307 height 13
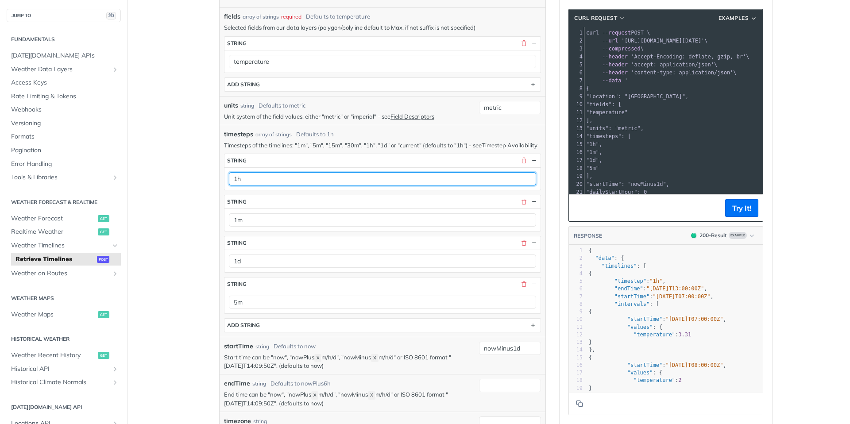
scroll to position [150, 0]
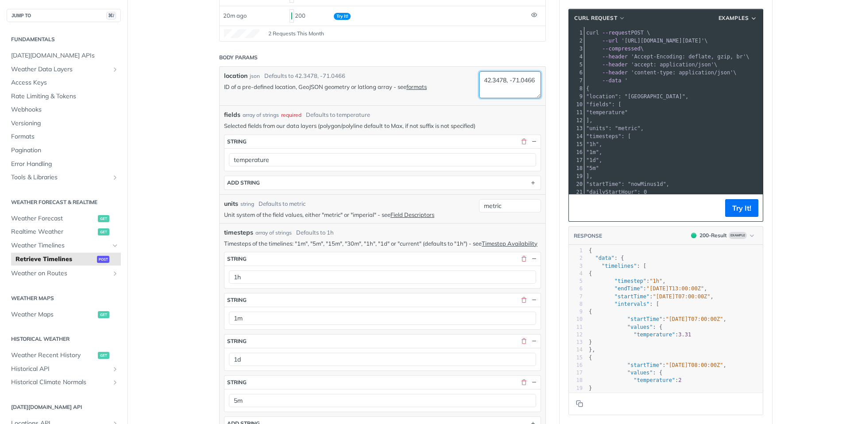
drag, startPoint x: 528, startPoint y: 89, endPoint x: 413, endPoint y: 53, distance: 120.9
click at [413, 53] on form "Body Params location json Defaults to 42.3478, -71.0466 ID of a pre-defined loc…" at bounding box center [382, 374] width 327 height 651
click at [513, 88] on textarea "42.3478, -71.0466" at bounding box center [510, 84] width 62 height 27
paste textarea "-7.797764 110.38371"
click at [520, 80] on textarea "-7.797764 110.383716" at bounding box center [510, 84] width 62 height 27
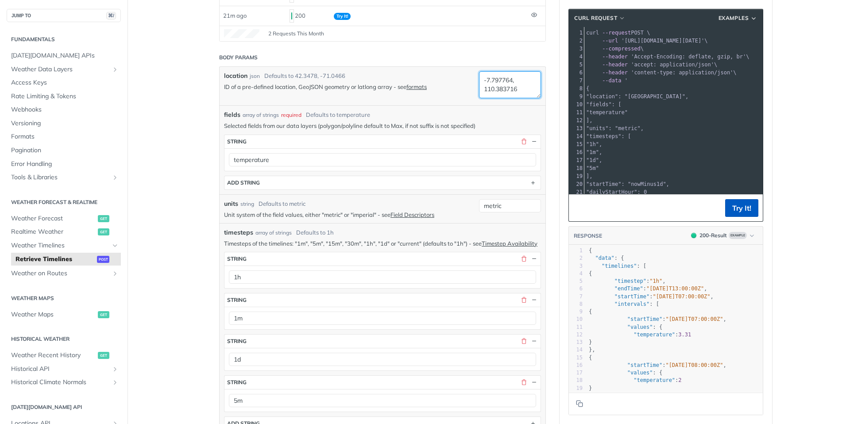
type textarea "-7.797764, 110.383716"
click at [743, 204] on button "Try It!" at bounding box center [741, 208] width 33 height 18
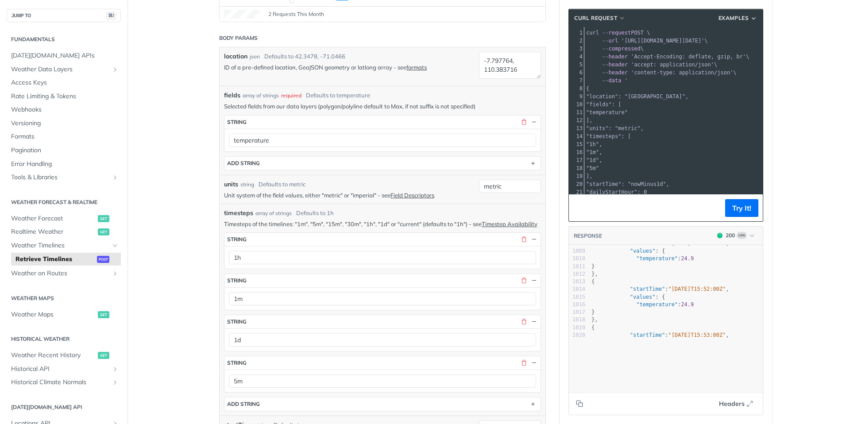
scroll to position [0, 0]
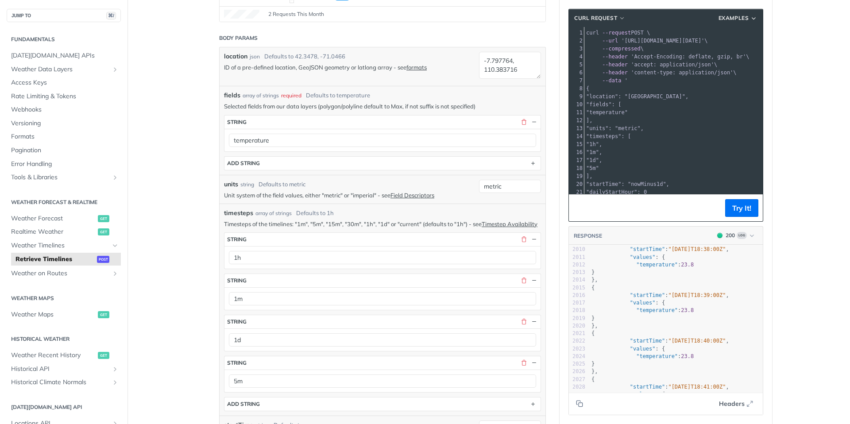
click at [678, 354] on span ""temperature" : 23.8" at bounding box center [643, 356] width 102 height 6
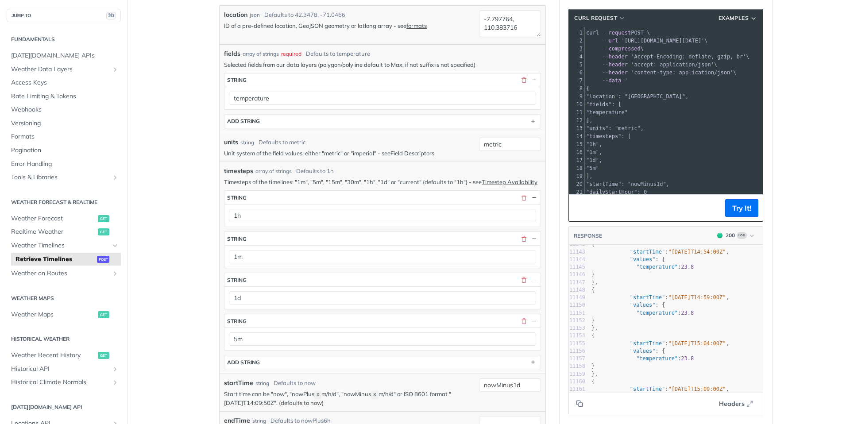
click at [320, 177] on div "timesteps array of strings Defaults to 1h Timesteps of the timelines: "1m", "5m…" at bounding box center [382, 268] width 317 height 203
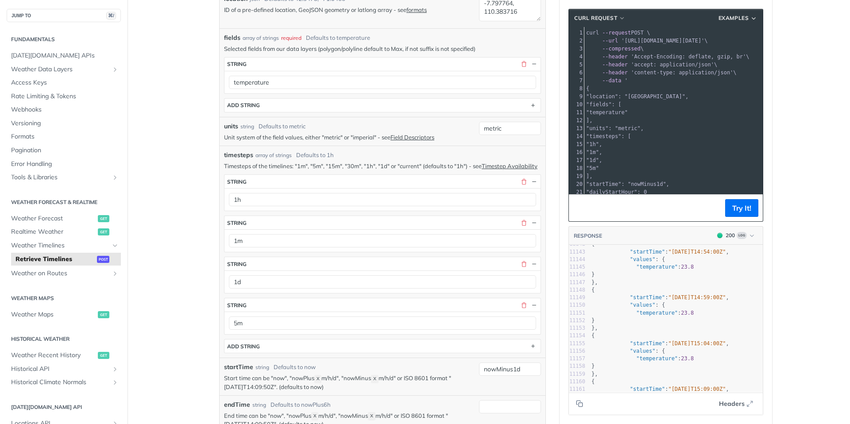
scroll to position [219, 0]
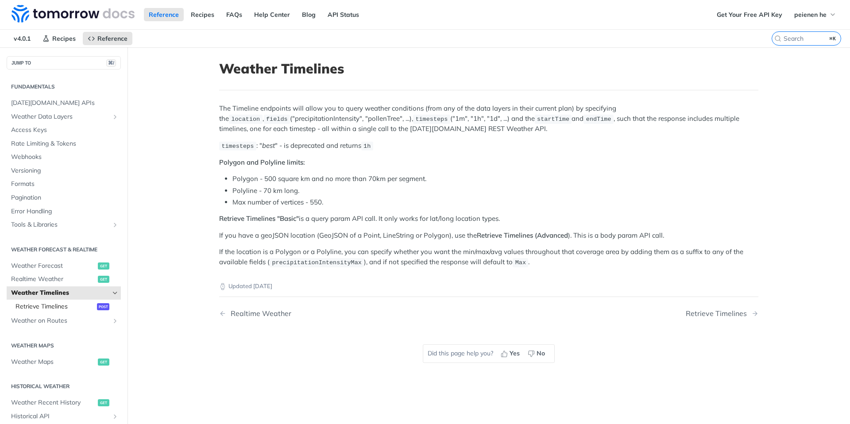
click at [75, 308] on span "Retrieve Timelines" at bounding box center [55, 306] width 79 height 9
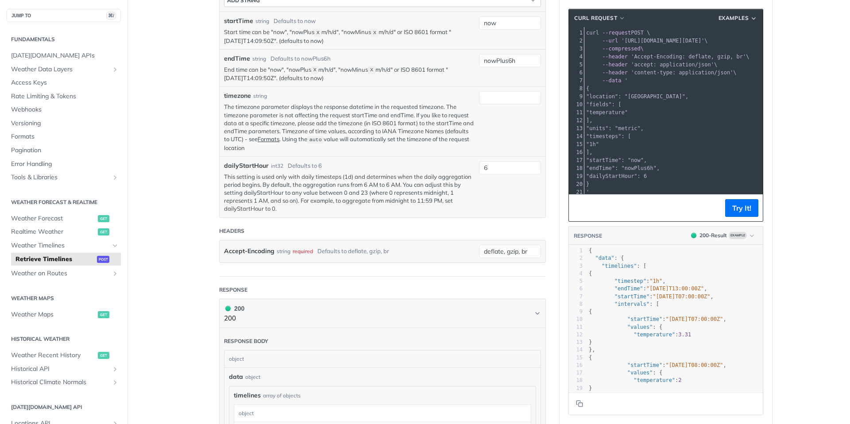
scroll to position [432, 0]
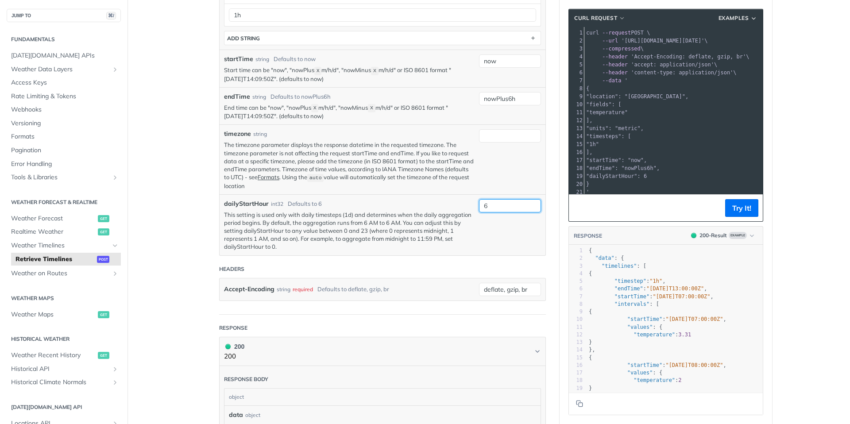
click at [513, 213] on input "6" at bounding box center [510, 205] width 62 height 13
type input "0"
click at [389, 218] on p "This setting is used only with daily timesteps (1d) and determines when the dai…" at bounding box center [349, 231] width 251 height 40
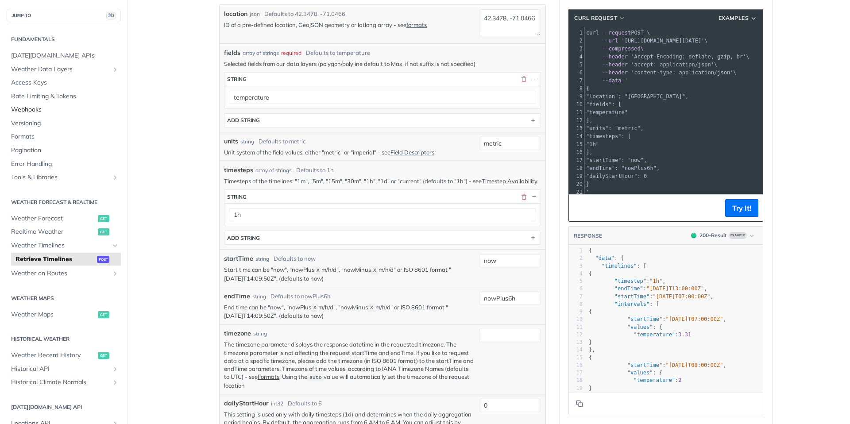
scroll to position [229, 0]
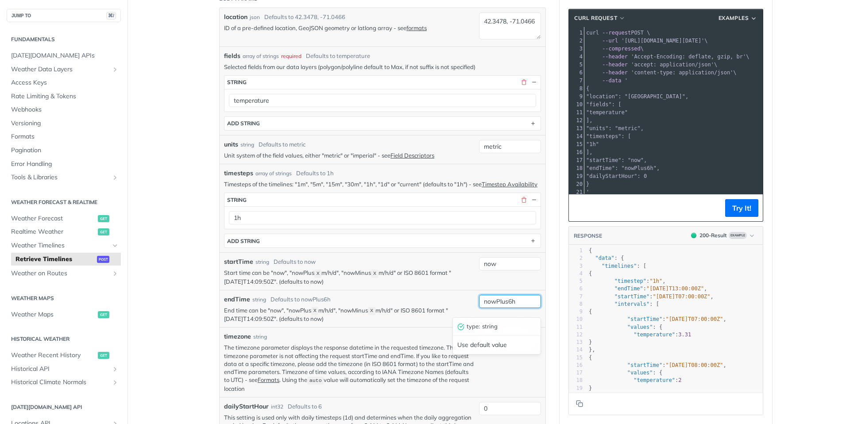
click at [524, 307] on input "nowPlus6h" at bounding box center [510, 301] width 62 height 13
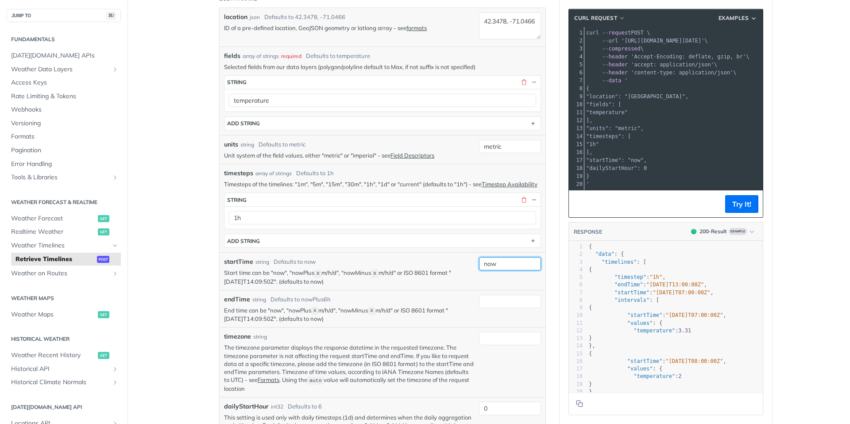
click at [506, 271] on input "now" at bounding box center [510, 263] width 62 height 13
type input "nowMinus1d"
click at [338, 304] on div "endTime string Defaults to nowPlus6h" at bounding box center [349, 299] width 251 height 9
click at [496, 345] on input "timezone" at bounding box center [510, 338] width 62 height 13
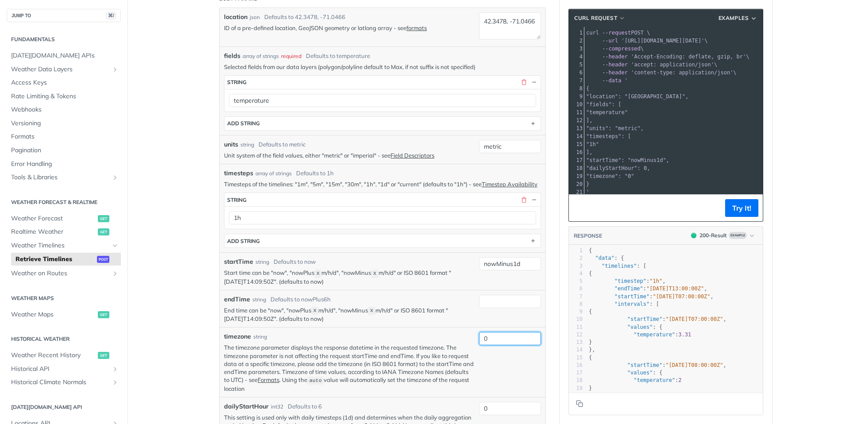
type input "0"
click at [249, 278] on p "Start time can be "now", "nowPlus X m/h/d", "nowMinus X m/h/d" or ISO 8601 form…" at bounding box center [349, 277] width 251 height 17
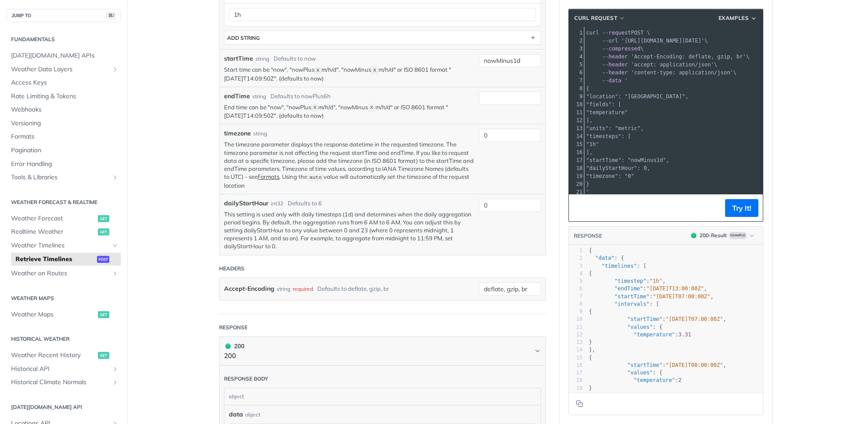
scroll to position [432, 0]
click at [506, 143] on input "0" at bounding box center [510, 135] width 62 height 13
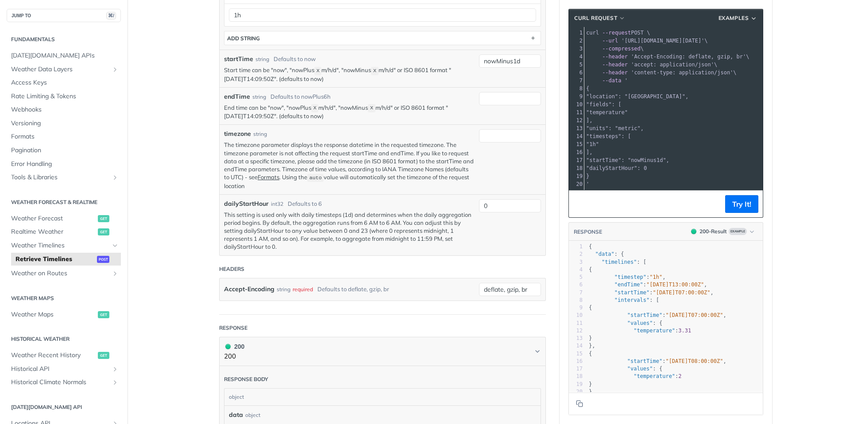
click at [398, 184] on p "The timezone parameter displays the response datetime in the requested timezone…" at bounding box center [349, 165] width 251 height 49
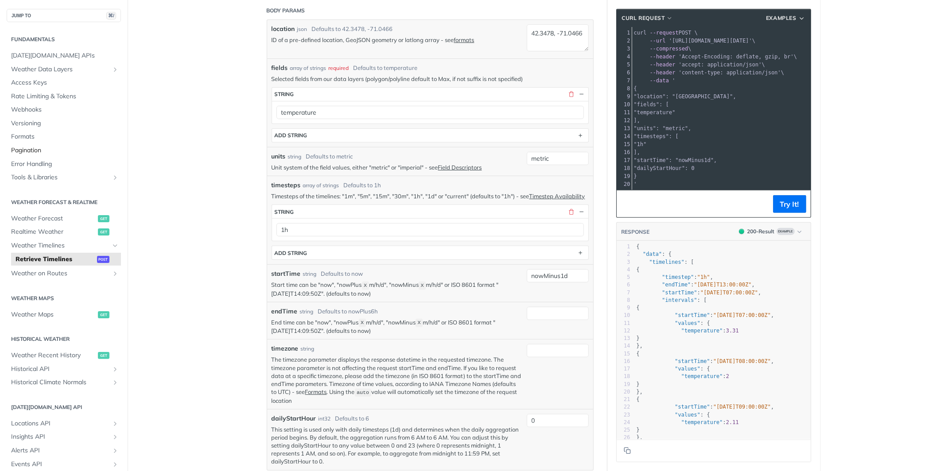
scroll to position [217, 0]
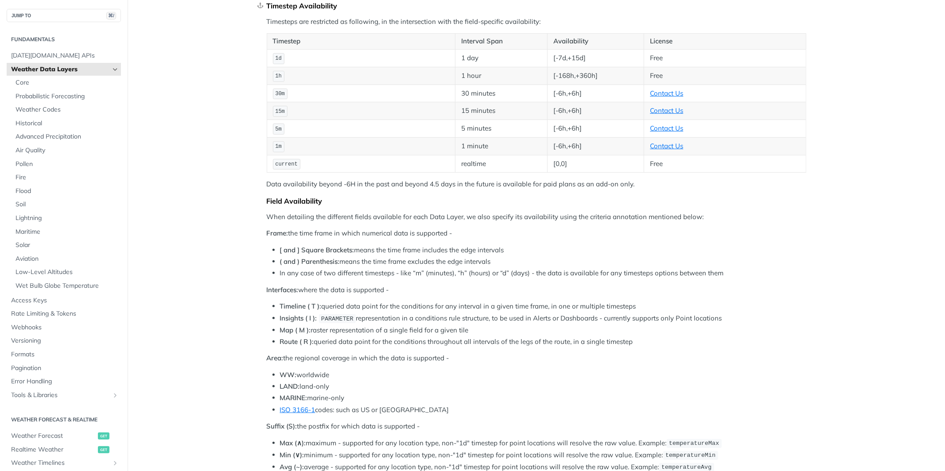
scroll to position [162, 0]
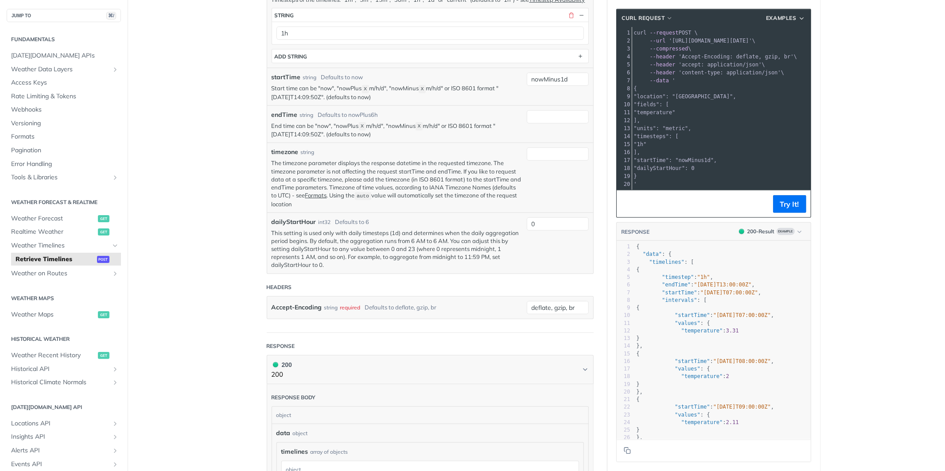
scroll to position [367, 0]
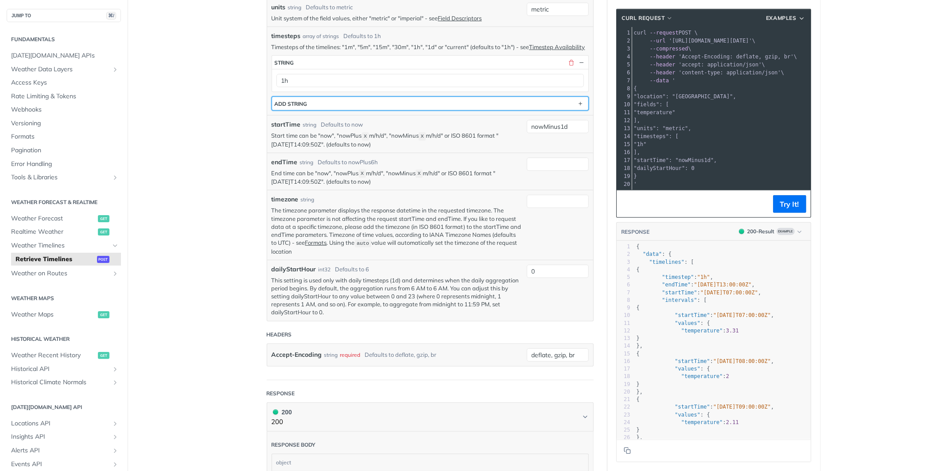
click at [427, 110] on button "ADD string" at bounding box center [430, 103] width 316 height 13
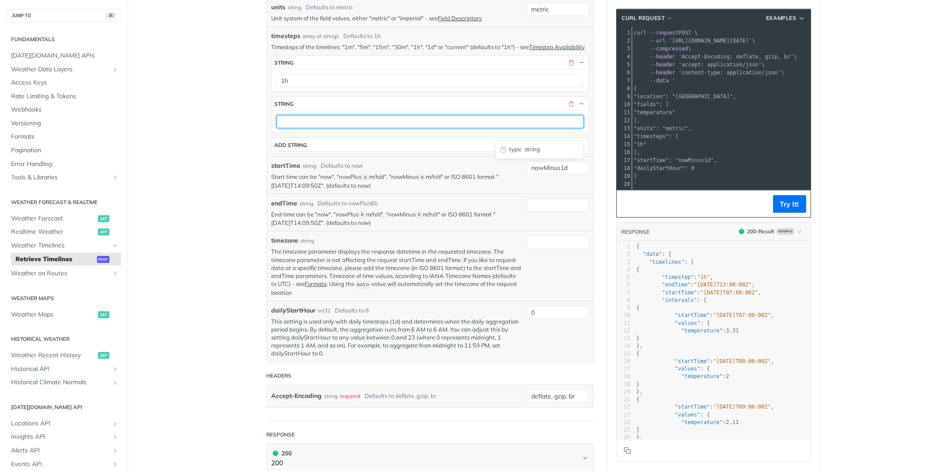
click at [351, 128] on input "text" at bounding box center [429, 121] width 307 height 13
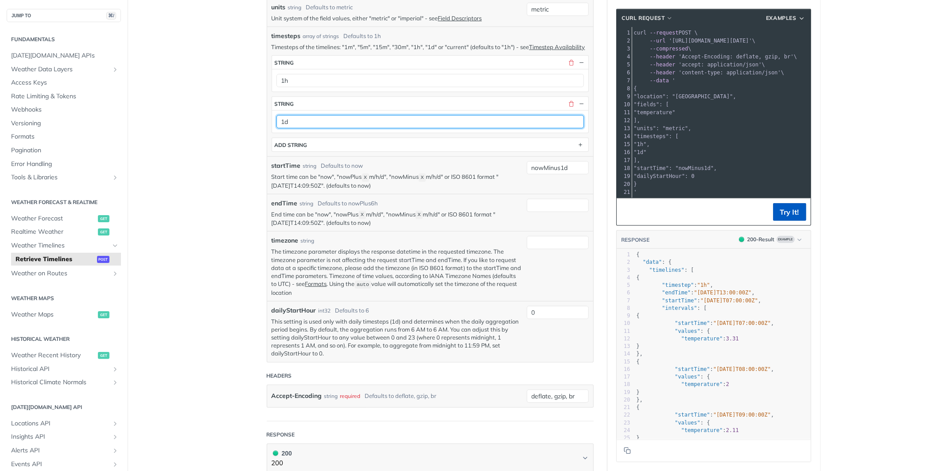
type input "1d"
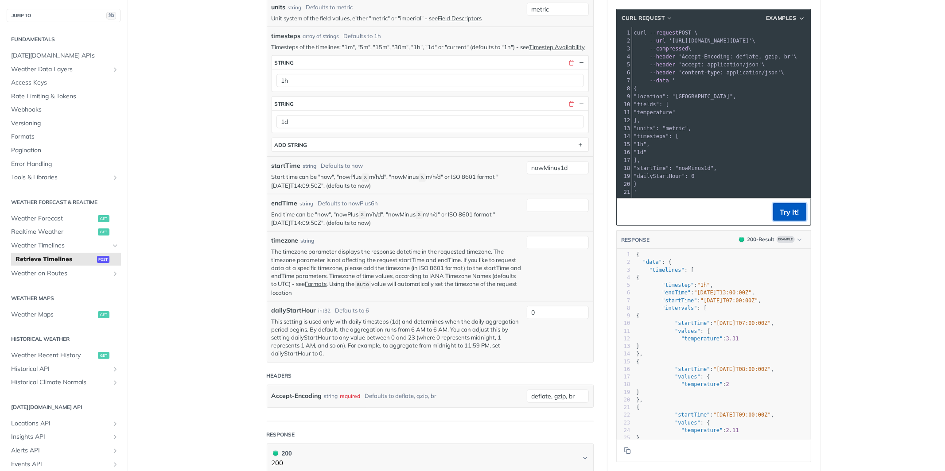
click at [788, 213] on button "Try It!" at bounding box center [789, 212] width 33 height 18
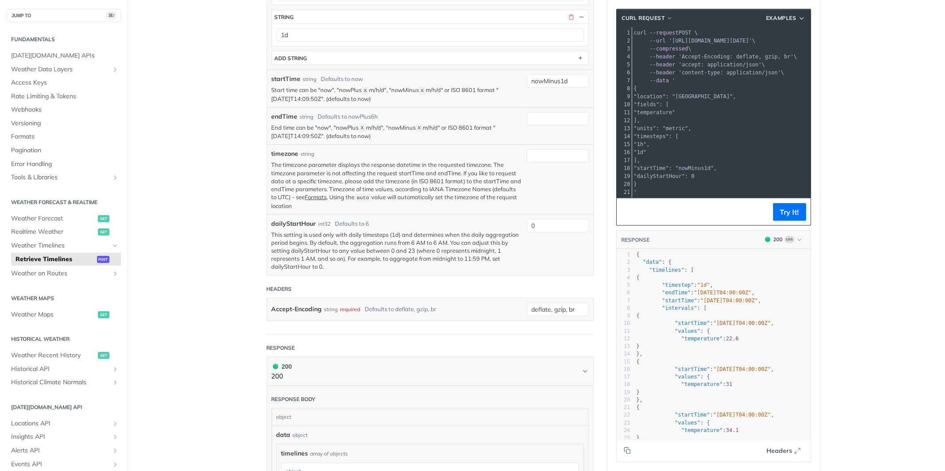
scroll to position [463, 0]
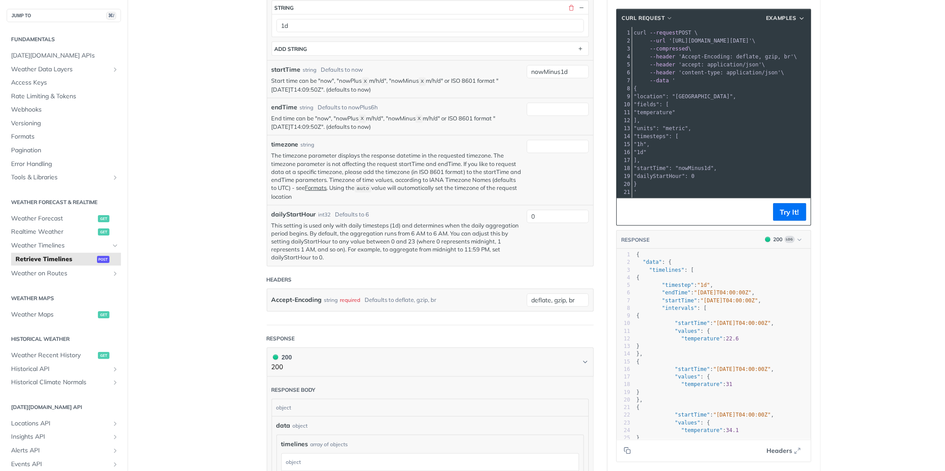
click at [647, 307] on span ""intervals" : [" at bounding box center [671, 308] width 70 height 6
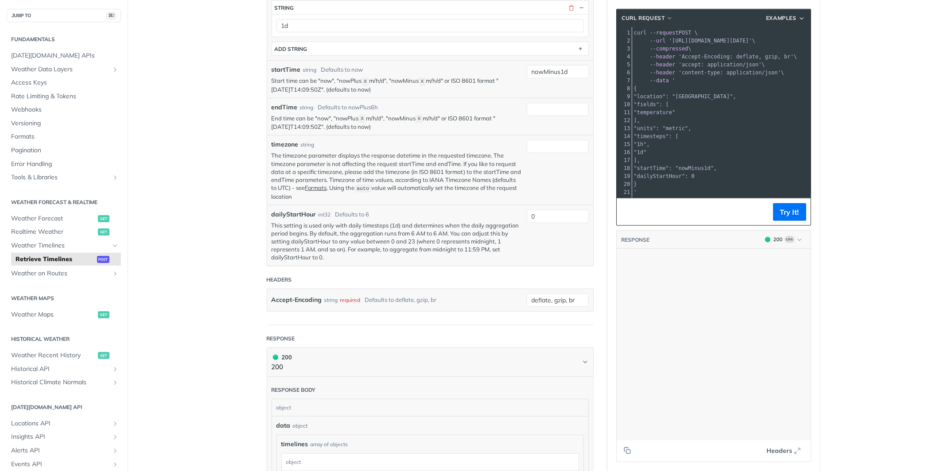
scroll to position [0, 0]
